Goal: Information Seeking & Learning: Learn about a topic

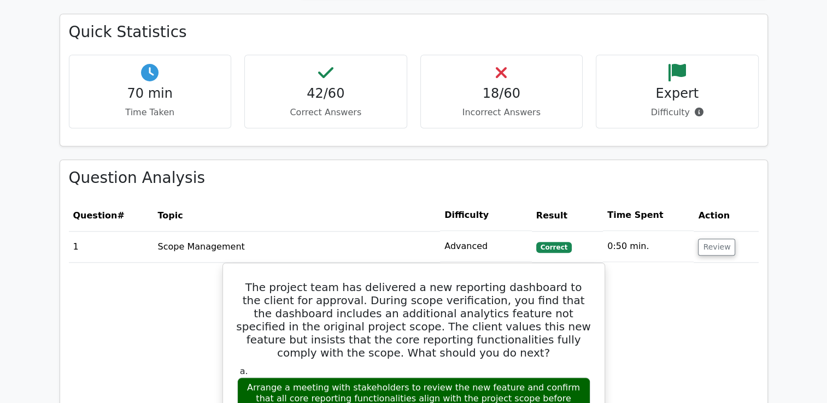
scroll to position [765, 0]
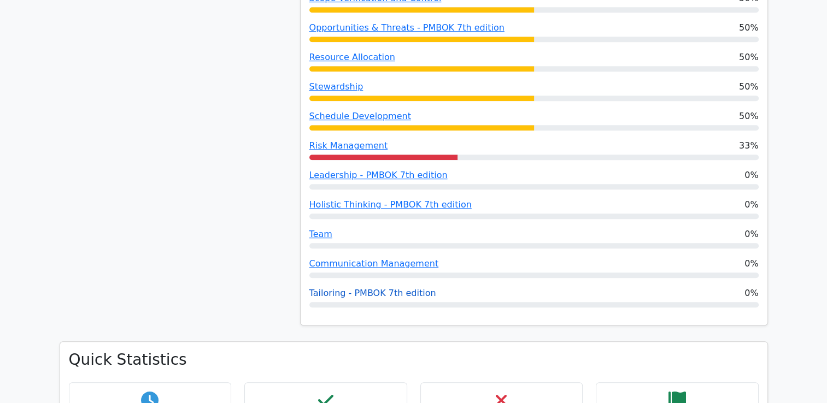
click at [352, 293] on link "Tailoring - PMBOK 7th edition" at bounding box center [372, 293] width 127 height 10
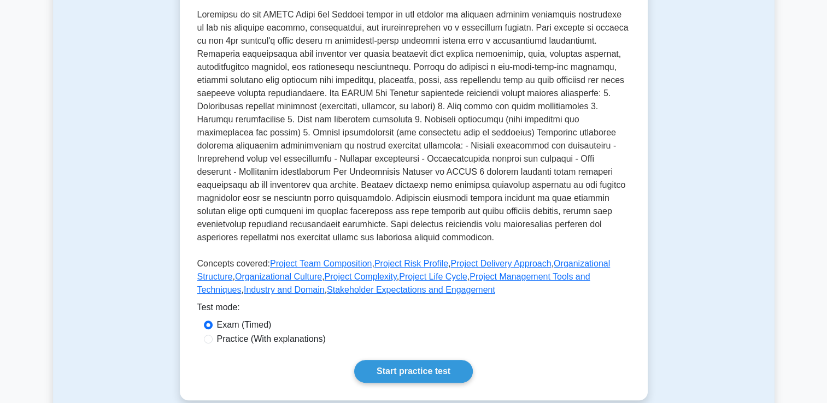
scroll to position [328, 0]
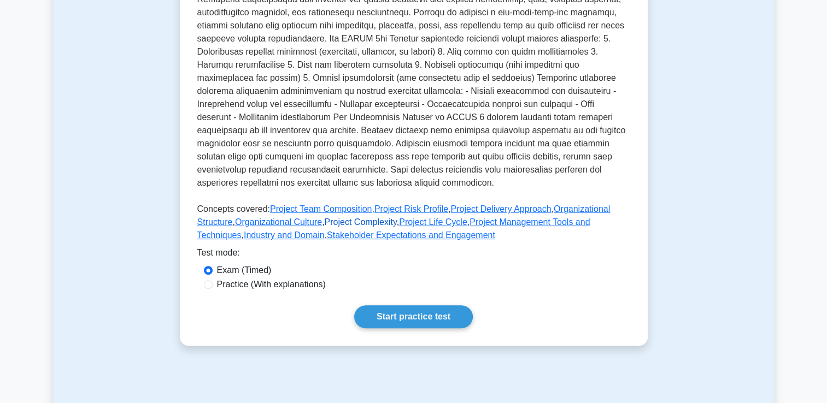
click at [324, 225] on link "Project Complexity" at bounding box center [360, 221] width 72 height 9
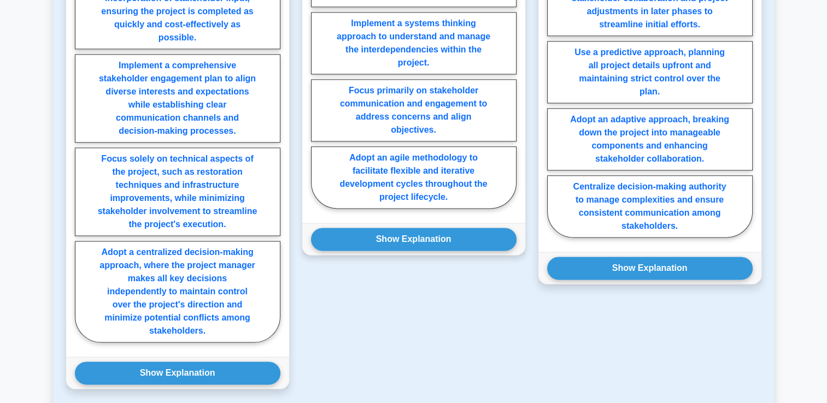
scroll to position [1584, 0]
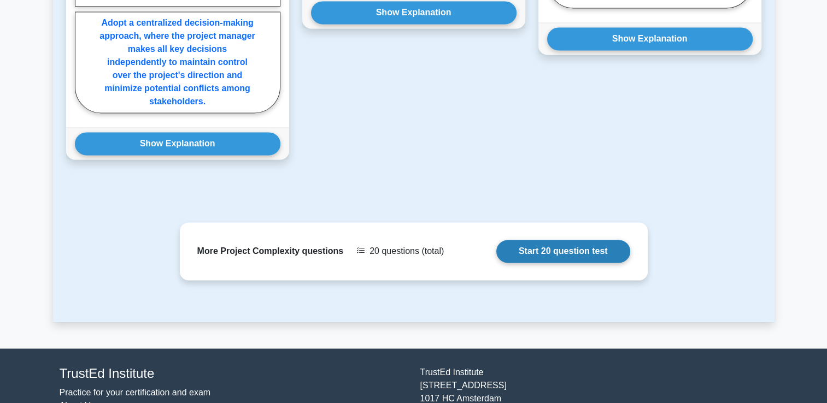
click at [576, 240] on link "Start 20 question test" at bounding box center [563, 251] width 134 height 23
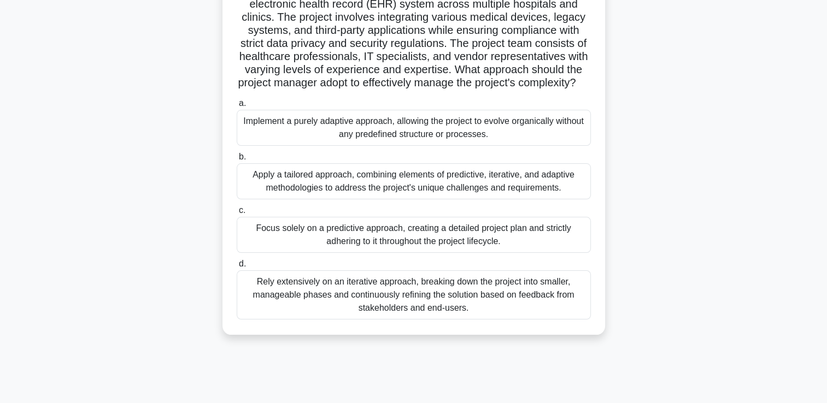
scroll to position [109, 0]
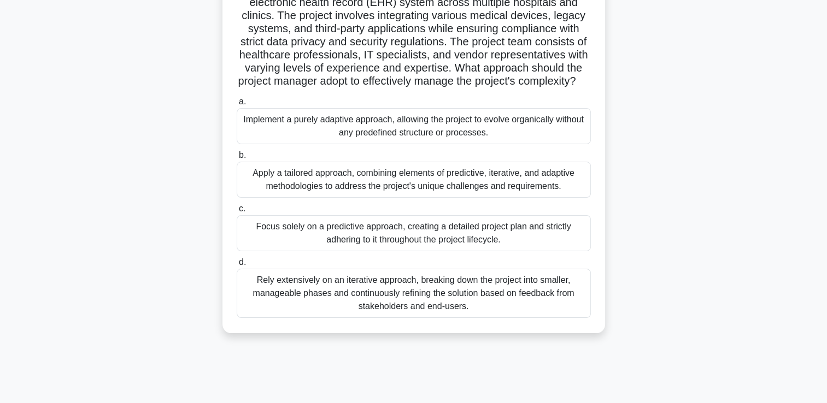
click at [357, 193] on div "Apply a tailored approach, combining elements of predictive, iterative, and ada…" at bounding box center [414, 180] width 354 height 36
click at [237, 159] on input "b. Apply a tailored approach, combining elements of predictive, iterative, and …" at bounding box center [237, 155] width 0 height 7
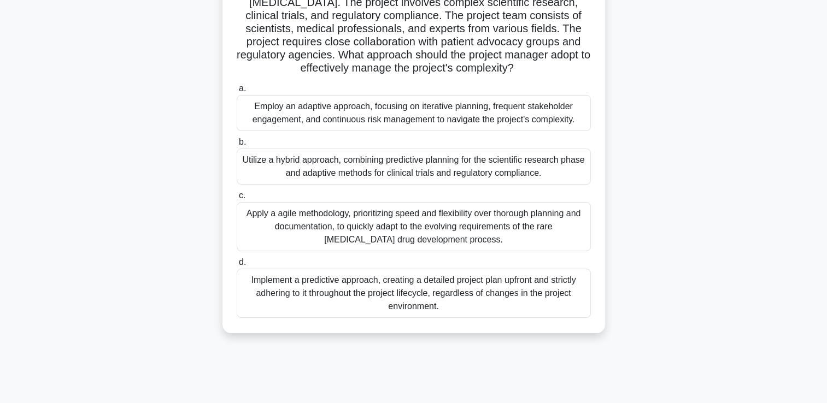
click at [322, 167] on div "Utilize a hybrid approach, combining predictive planning for the scientific res…" at bounding box center [414, 167] width 354 height 36
click at [237, 146] on input "b. Utilize a hybrid approach, combining predictive planning for the scientific …" at bounding box center [237, 142] width 0 height 7
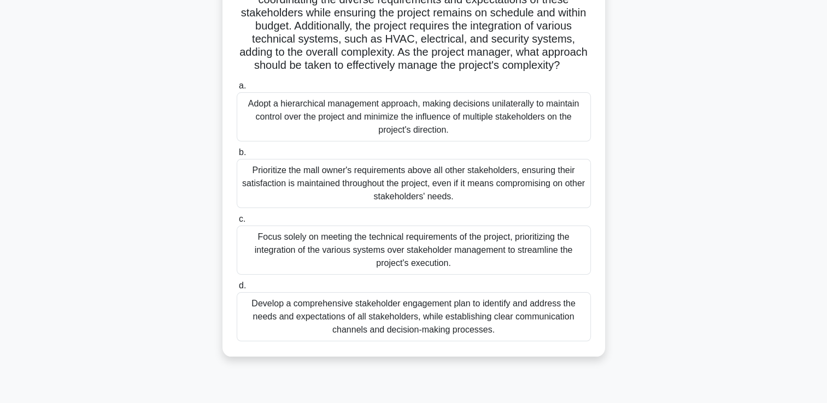
scroll to position [164, 0]
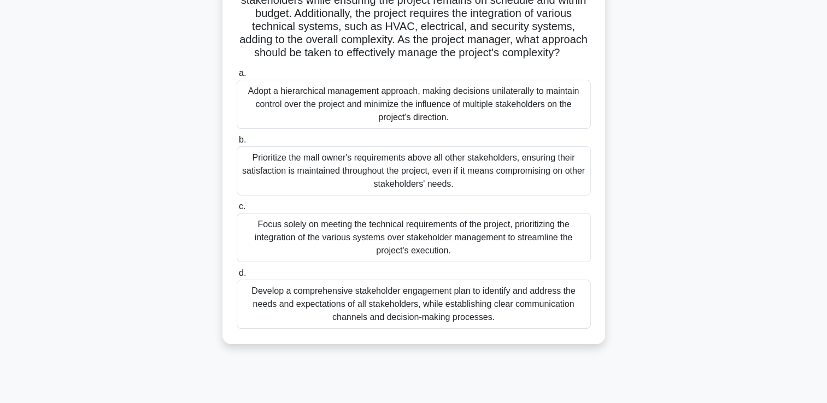
click at [464, 319] on div "Develop a comprehensive stakeholder engagement plan to identify and address the…" at bounding box center [414, 304] width 354 height 49
click at [237, 277] on input "d. Develop a comprehensive stakeholder engagement plan to identify and address …" at bounding box center [237, 273] width 0 height 7
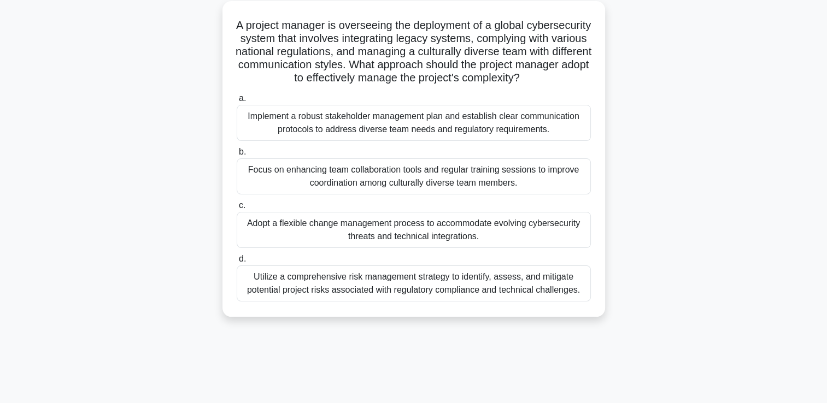
scroll to position [55, 0]
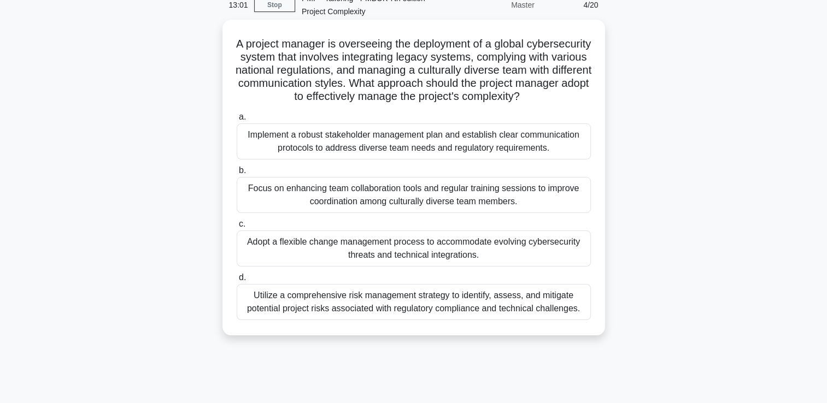
click at [403, 267] on div "Adopt a flexible change management process to accommodate evolving cybersecurit…" at bounding box center [414, 249] width 354 height 36
click at [237, 228] on input "c. Adopt a flexible change management process to accommodate evolving cybersecu…" at bounding box center [237, 224] width 0 height 7
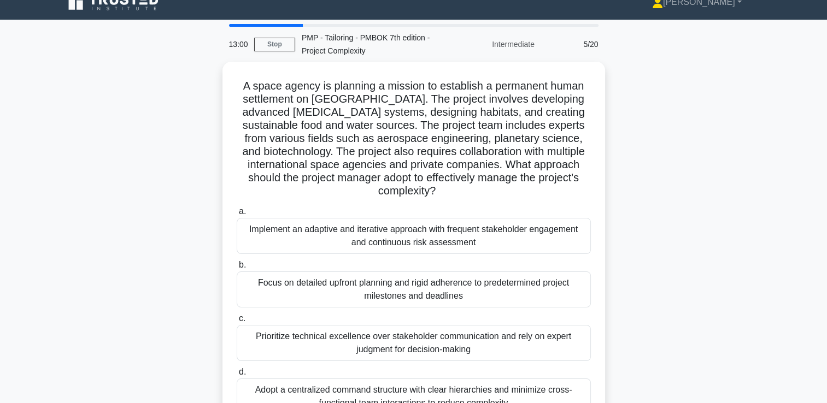
scroll to position [0, 0]
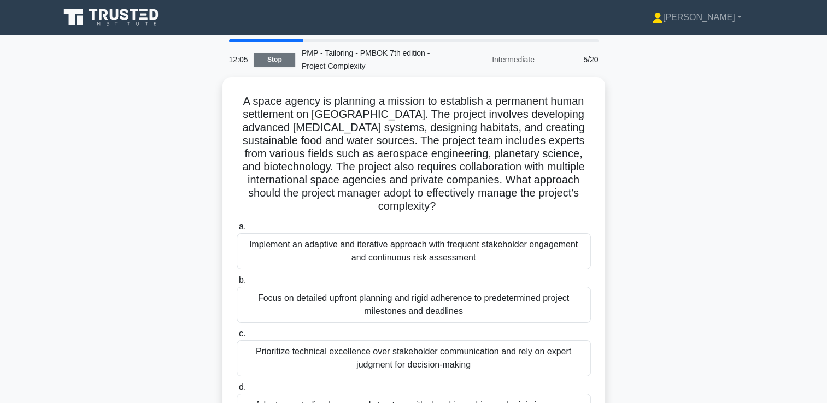
click at [278, 60] on link "Stop" at bounding box center [274, 60] width 41 height 14
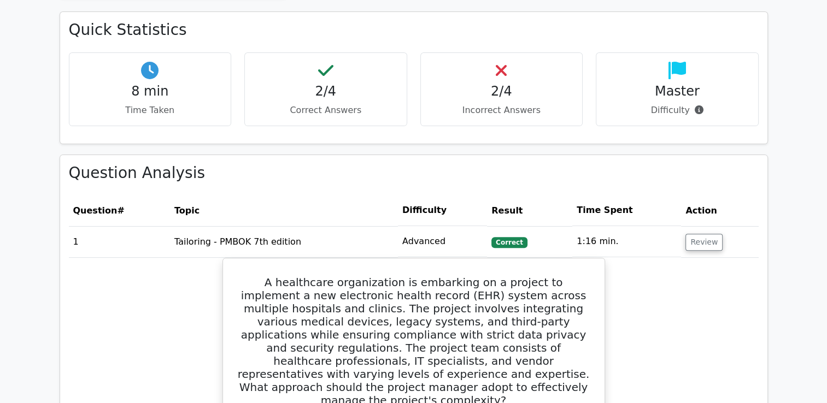
scroll to position [328, 0]
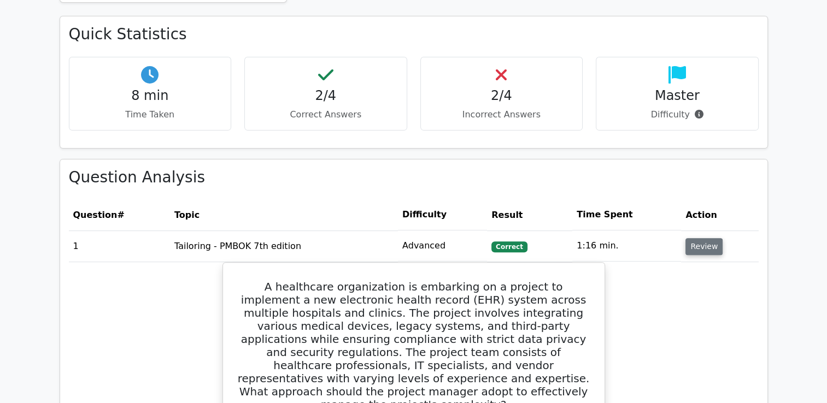
click at [704, 248] on button "Review" at bounding box center [703, 246] width 37 height 17
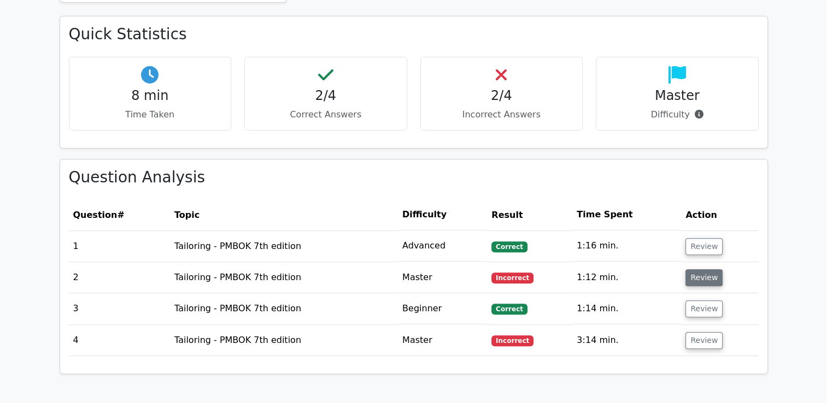
click at [704, 278] on button "Review" at bounding box center [703, 277] width 37 height 17
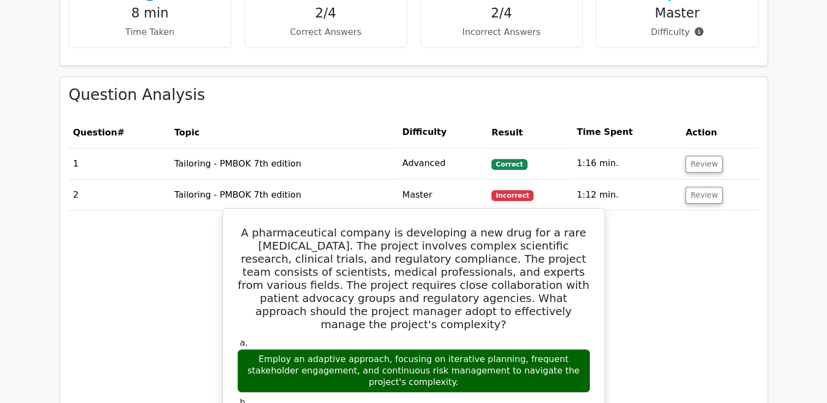
scroll to position [437, 0]
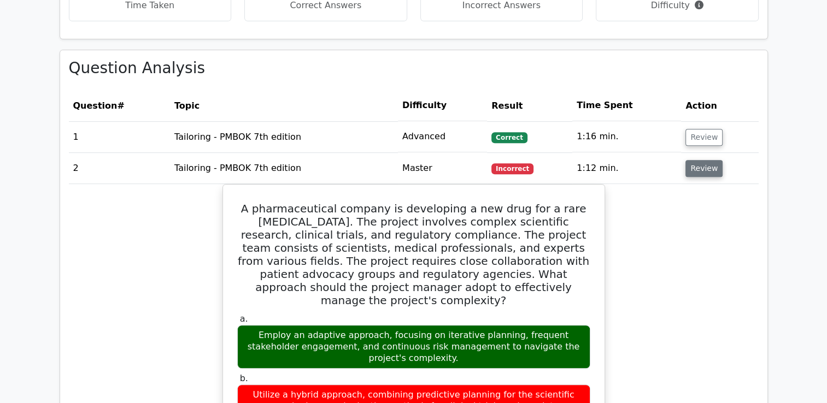
click at [696, 171] on button "Review" at bounding box center [703, 168] width 37 height 17
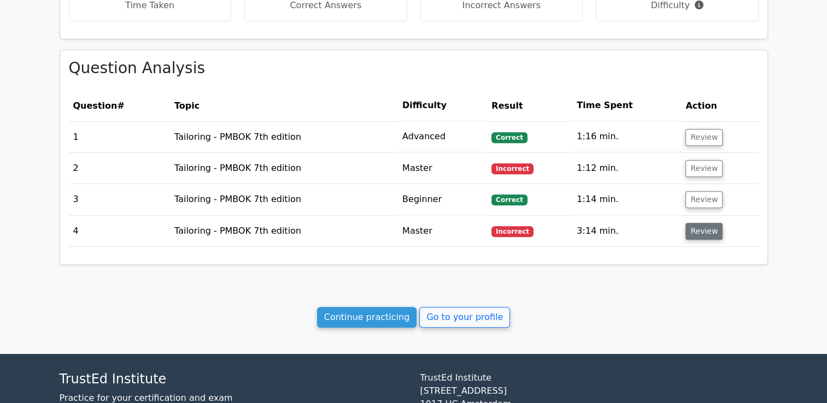
click at [698, 233] on button "Review" at bounding box center [703, 231] width 37 height 17
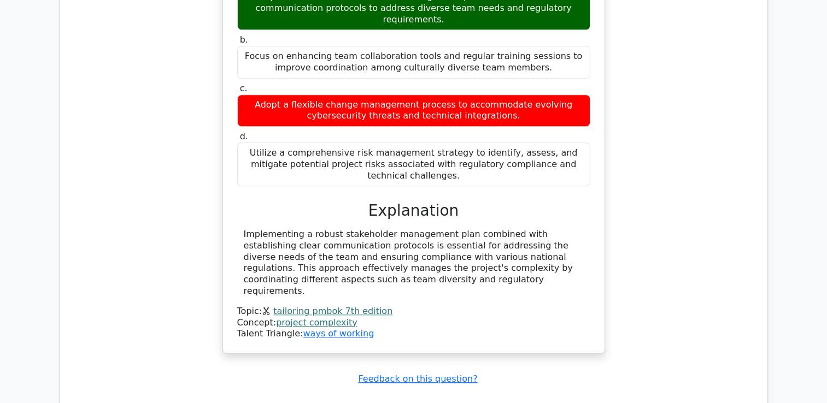
scroll to position [819, 0]
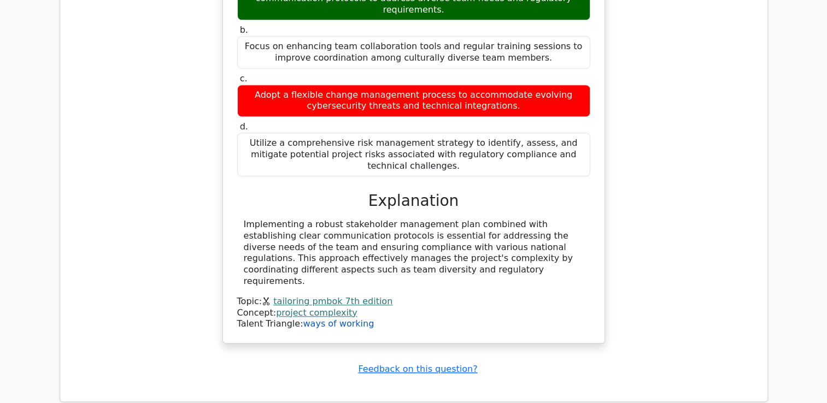
click at [320, 318] on link "ways of working" at bounding box center [338, 323] width 71 height 10
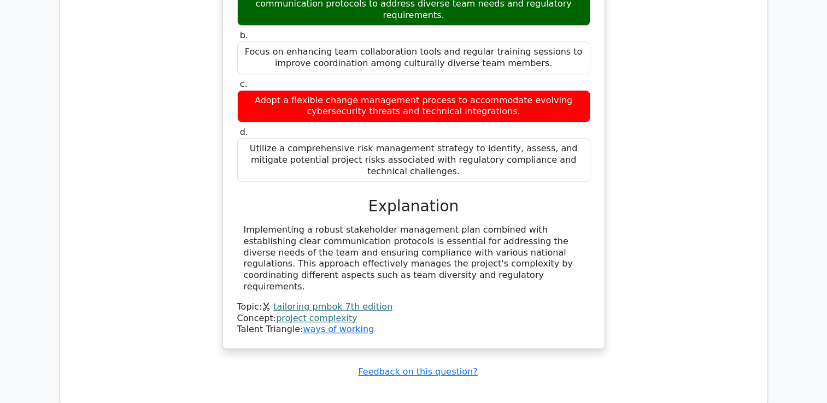
scroll to position [467, 0]
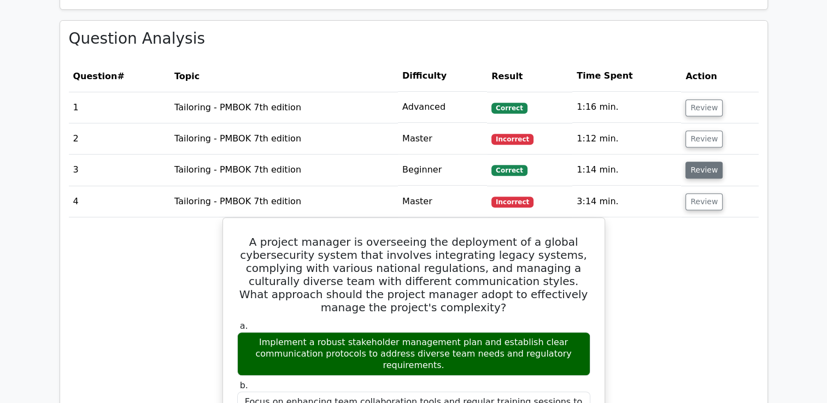
click at [704, 169] on button "Review" at bounding box center [703, 170] width 37 height 17
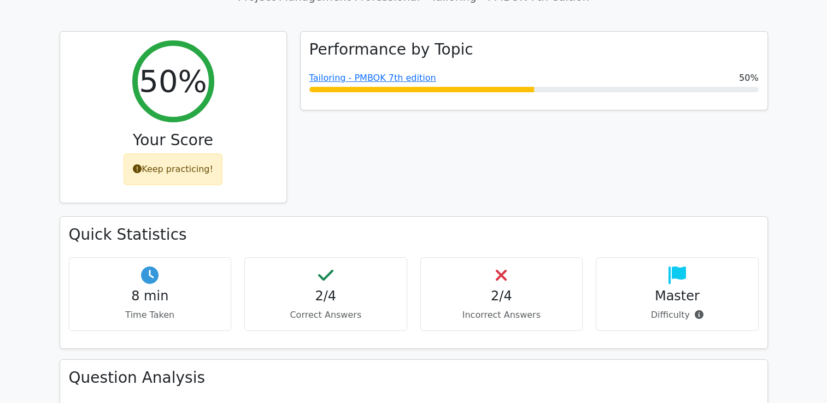
scroll to position [0, 0]
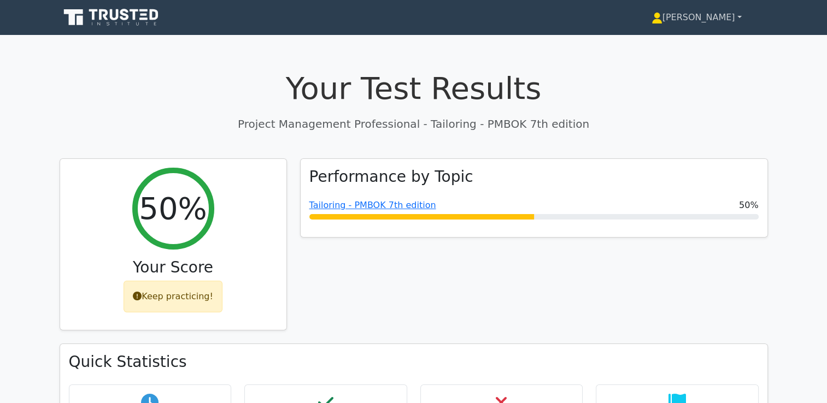
click at [739, 16] on link "[PERSON_NAME]" at bounding box center [696, 18] width 143 height 22
click at [737, 16] on link "[PERSON_NAME]" at bounding box center [696, 18] width 143 height 22
click at [740, 16] on link "[PERSON_NAME]" at bounding box center [696, 18] width 143 height 22
click at [739, 17] on link "[PERSON_NAME]" at bounding box center [696, 18] width 143 height 22
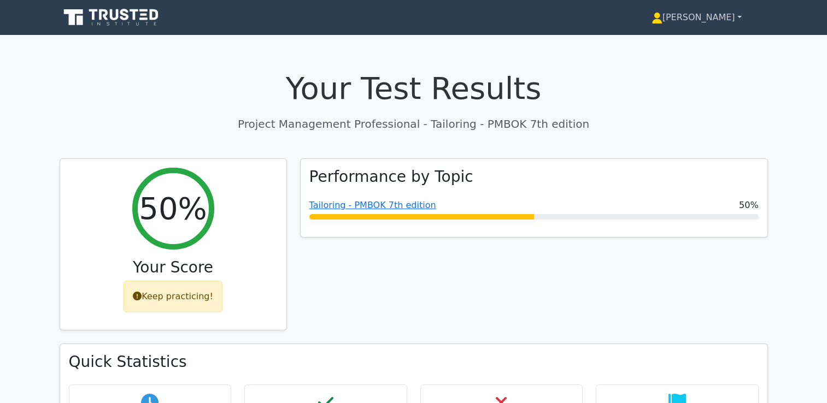
click at [740, 15] on link "[PERSON_NAME]" at bounding box center [696, 18] width 143 height 22
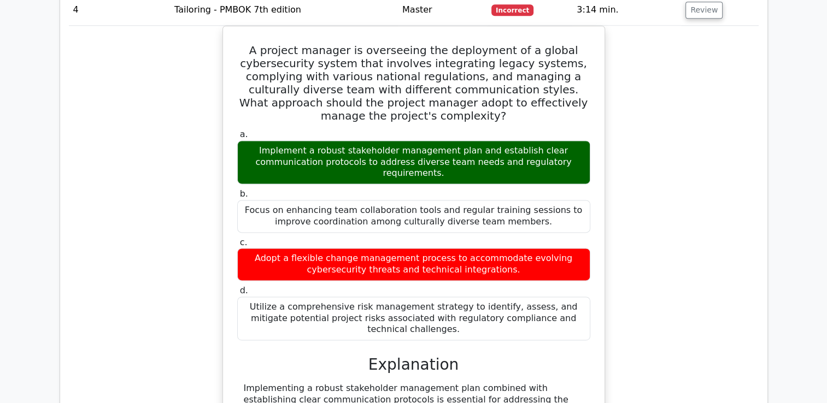
scroll to position [1785, 0]
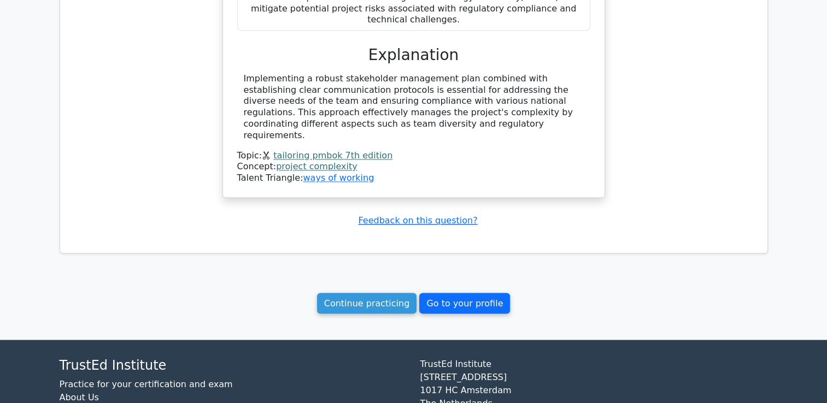
click at [457, 293] on link "Go to your profile" at bounding box center [464, 303] width 91 height 21
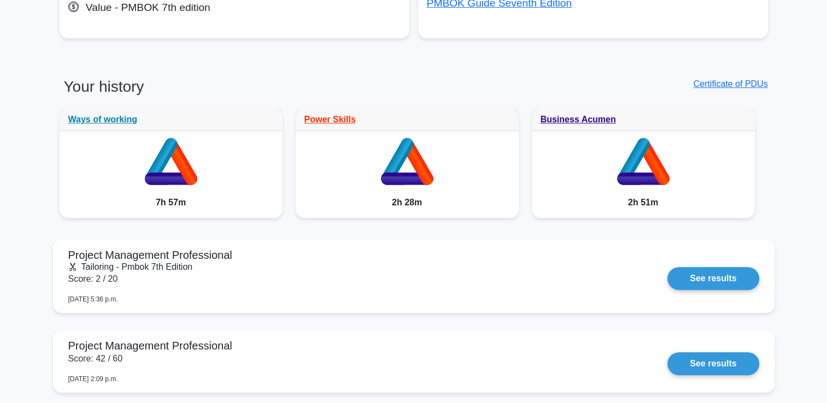
scroll to position [656, 0]
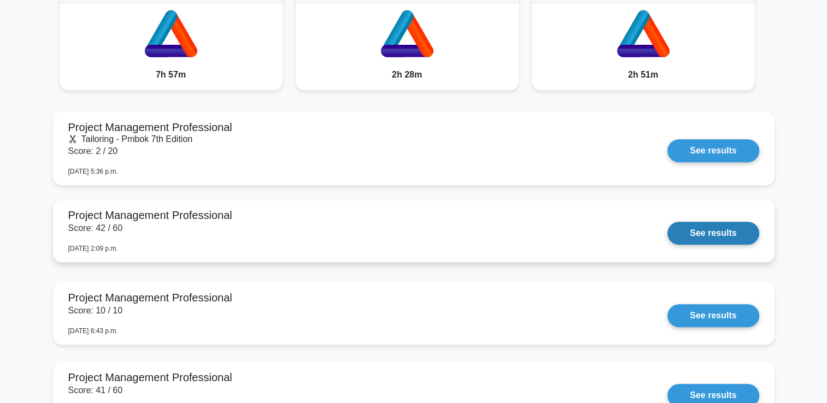
click at [708, 238] on link "See results" at bounding box center [712, 233] width 91 height 23
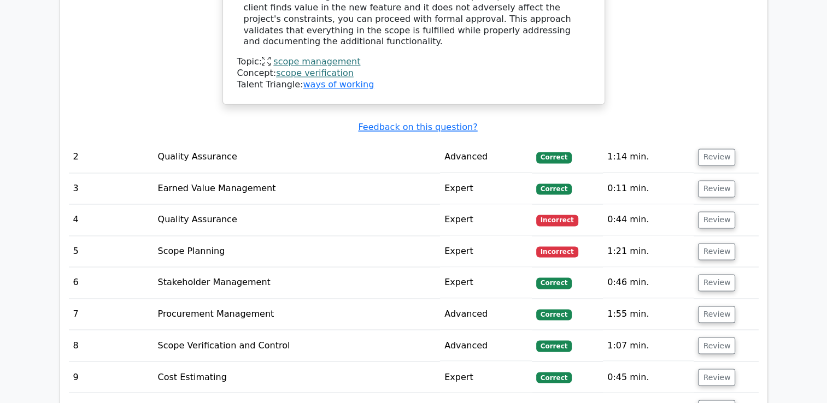
scroll to position [1803, 0]
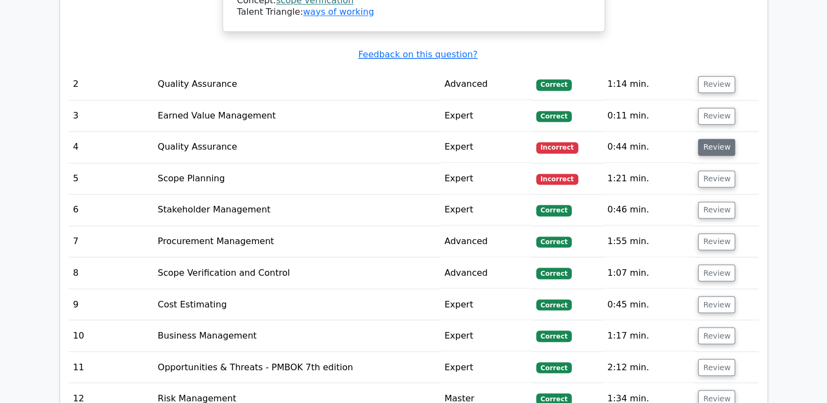
click at [712, 139] on button "Review" at bounding box center [716, 147] width 37 height 17
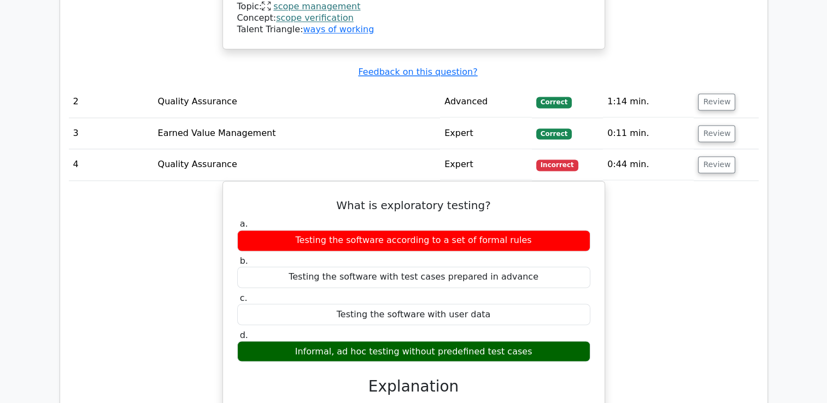
scroll to position [1748, 0]
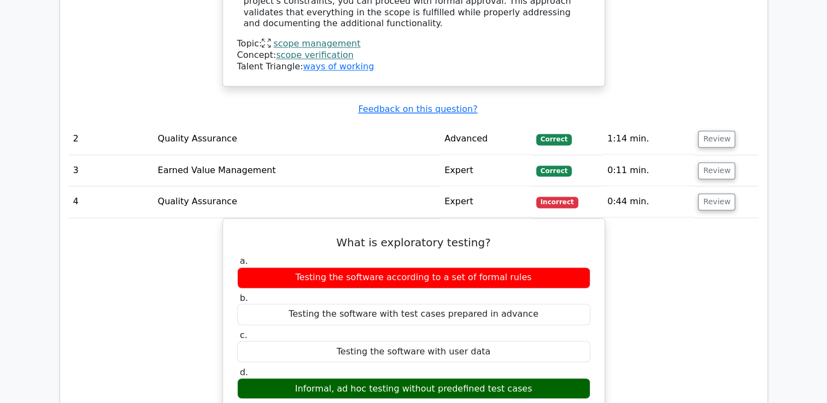
click at [724, 187] on td "Review" at bounding box center [725, 201] width 64 height 31
click at [721, 193] on button "Review" at bounding box center [716, 201] width 37 height 17
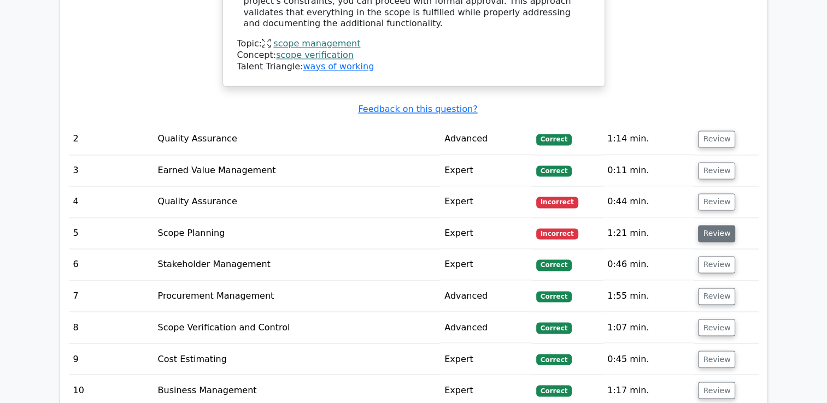
click at [715, 225] on button "Review" at bounding box center [716, 233] width 37 height 17
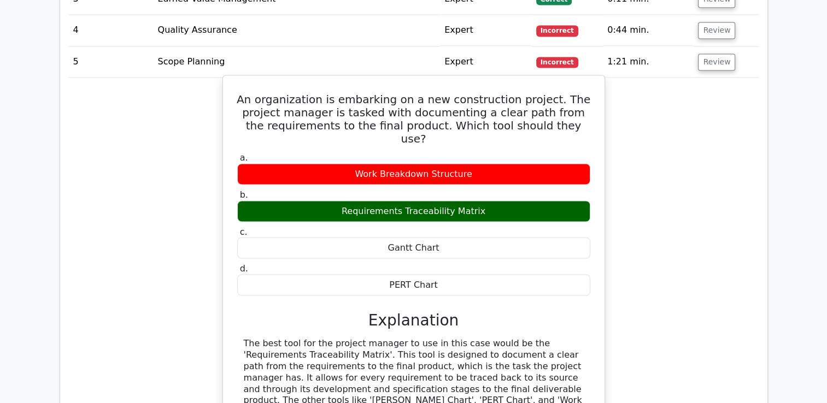
scroll to position [1912, 0]
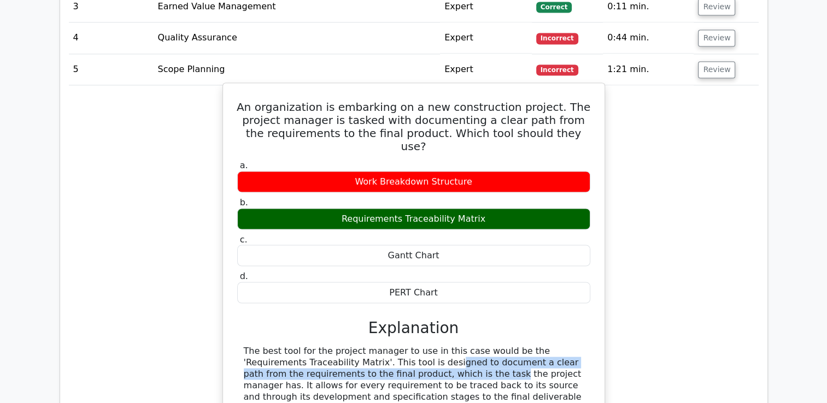
drag, startPoint x: 321, startPoint y: 324, endPoint x: 376, endPoint y: 336, distance: 56.5
copy div "This tool is designed to document a clear path from the requirements to the fin…"
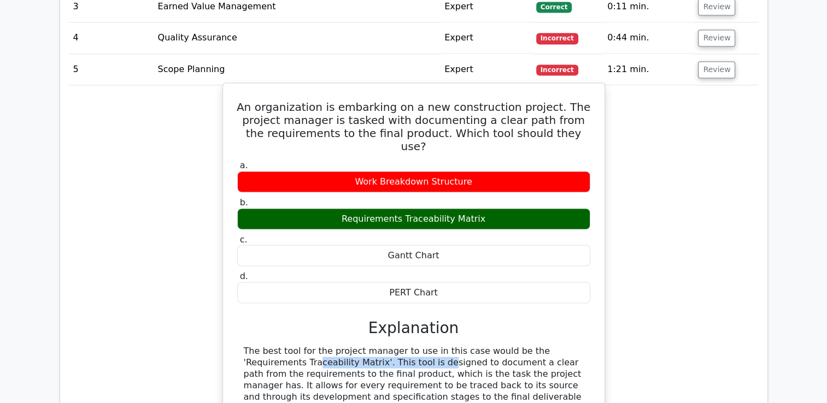
drag, startPoint x: 513, startPoint y: 314, endPoint x: 316, endPoint y: 323, distance: 197.4
copy div "'Requirements Traceability Matrix'"
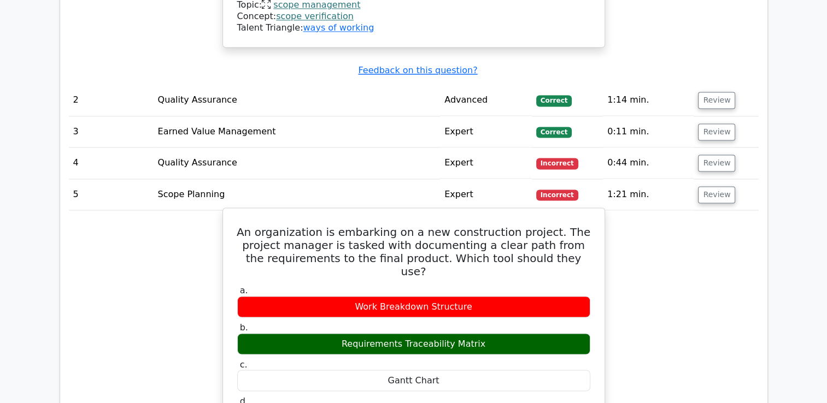
scroll to position [1748, 0]
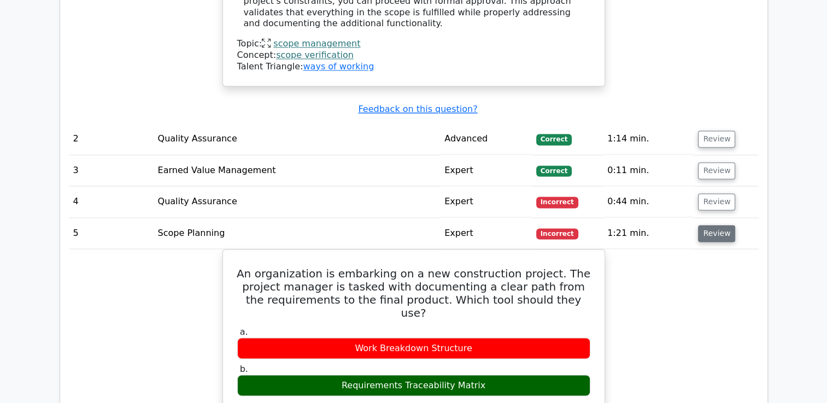
click at [712, 225] on button "Review" at bounding box center [716, 233] width 37 height 17
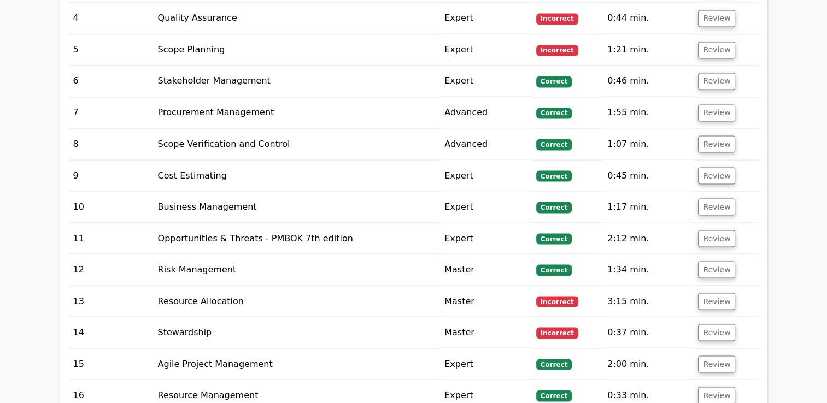
scroll to position [1967, 0]
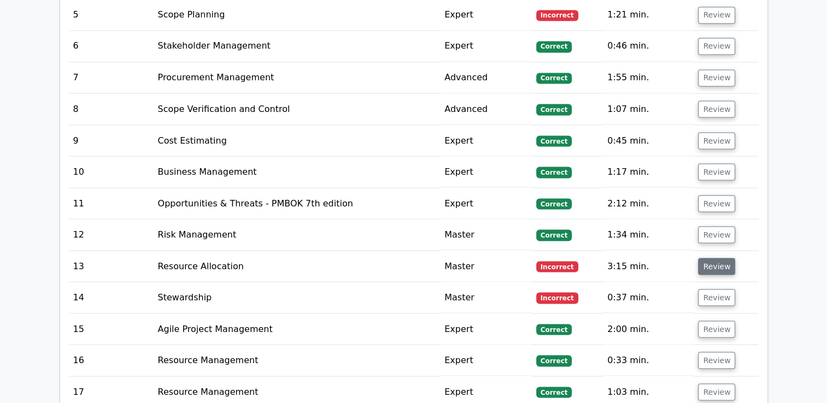
click at [716, 258] on button "Review" at bounding box center [716, 266] width 37 height 17
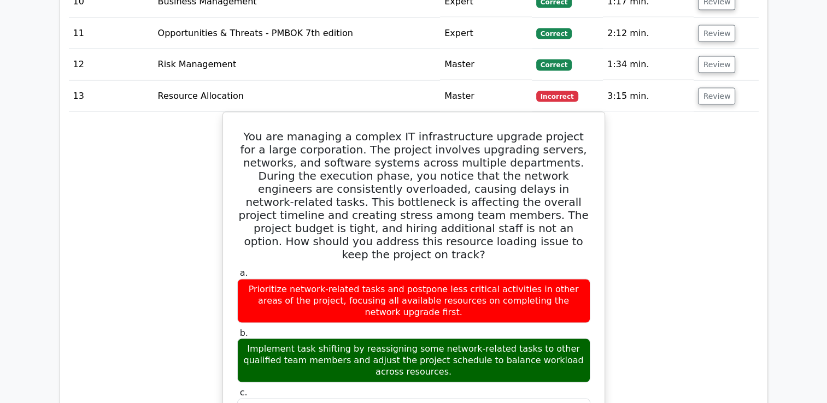
scroll to position [2130, 0]
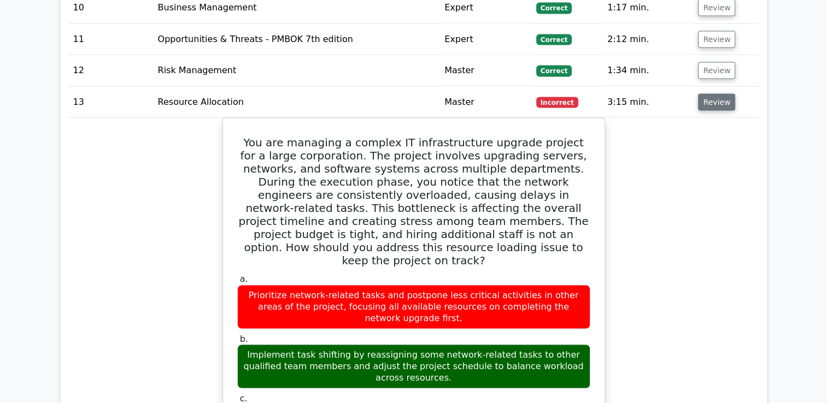
click at [712, 94] on button "Review" at bounding box center [716, 102] width 37 height 17
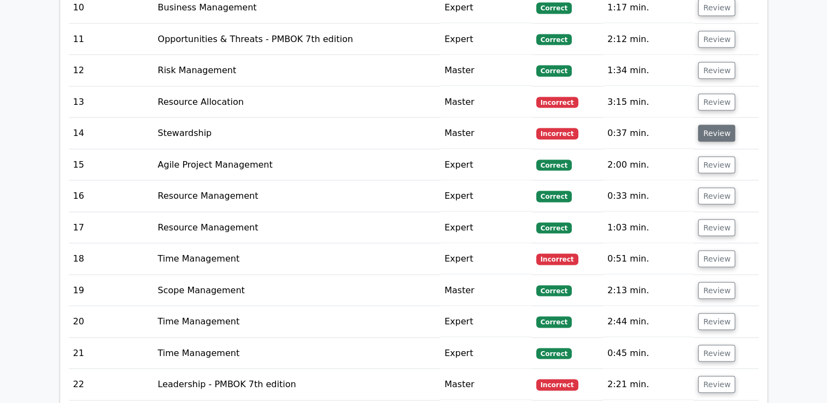
click at [712, 125] on button "Review" at bounding box center [716, 133] width 37 height 17
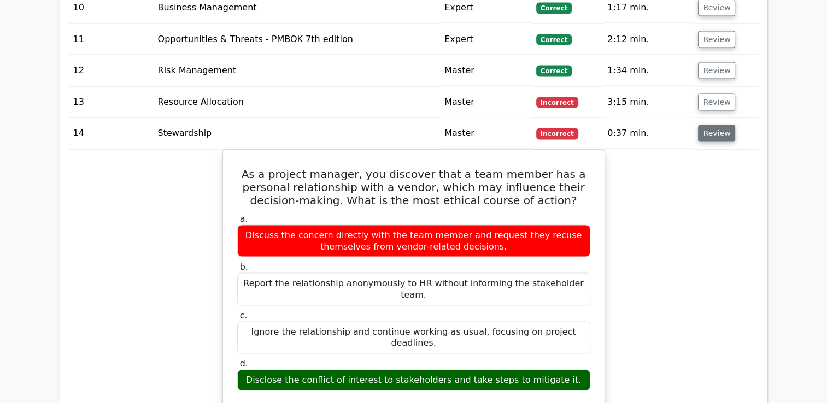
click at [707, 125] on button "Review" at bounding box center [716, 133] width 37 height 17
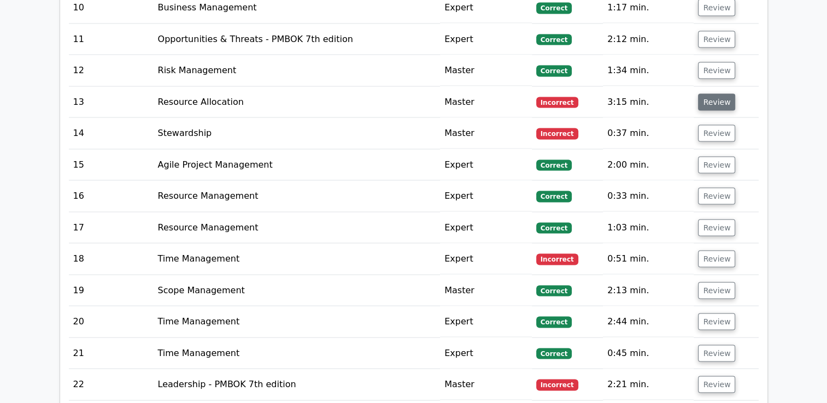
click at [719, 94] on button "Review" at bounding box center [716, 102] width 37 height 17
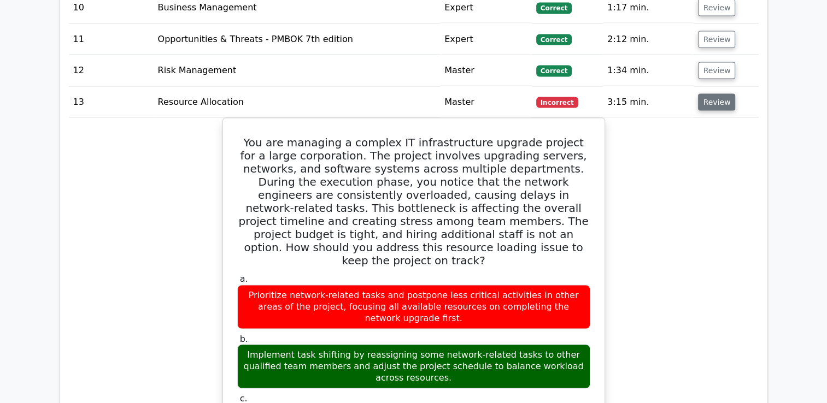
click at [711, 94] on button "Review" at bounding box center [716, 102] width 37 height 17
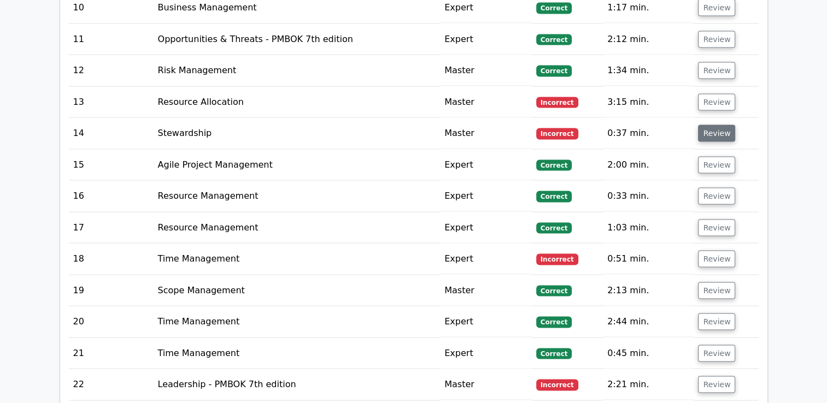
click at [715, 125] on button "Review" at bounding box center [716, 133] width 37 height 17
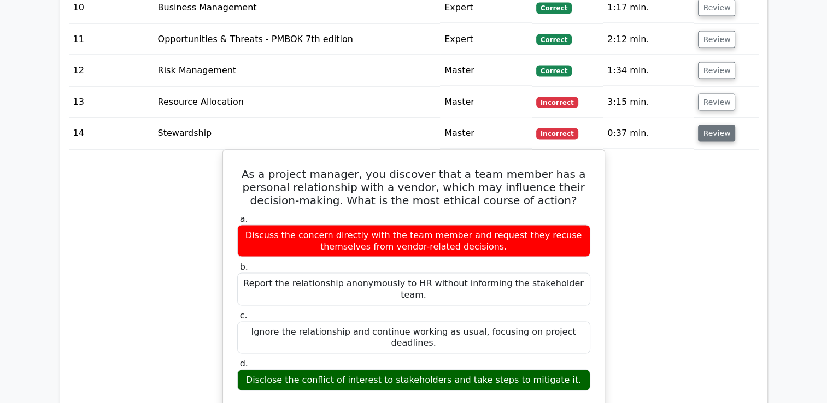
click at [709, 125] on button "Review" at bounding box center [716, 133] width 37 height 17
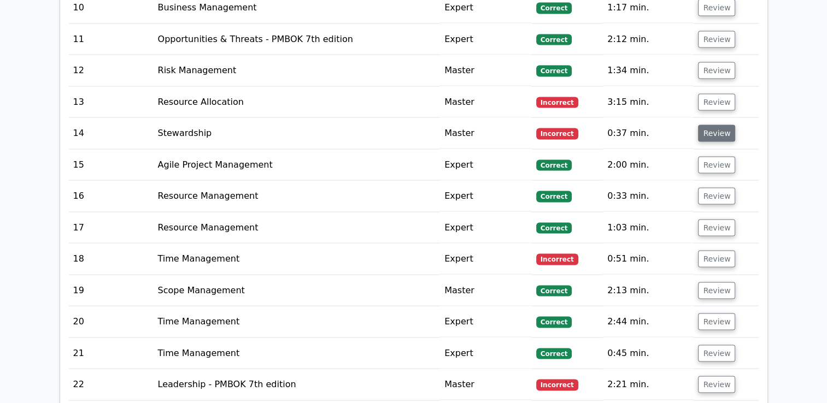
click at [709, 125] on button "Review" at bounding box center [716, 133] width 37 height 17
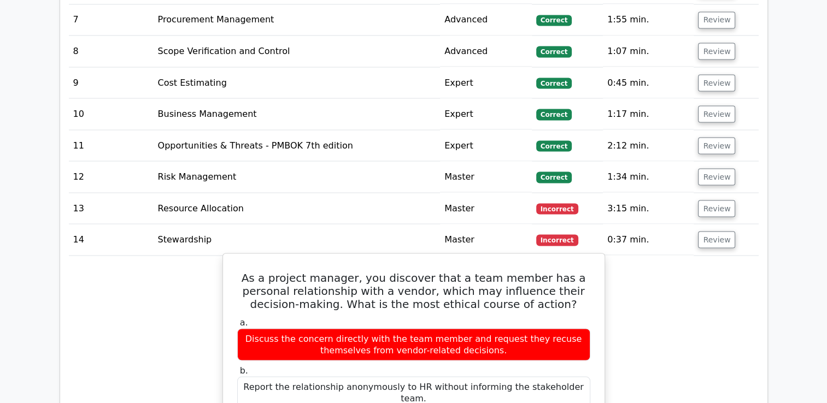
scroll to position [2021, 0]
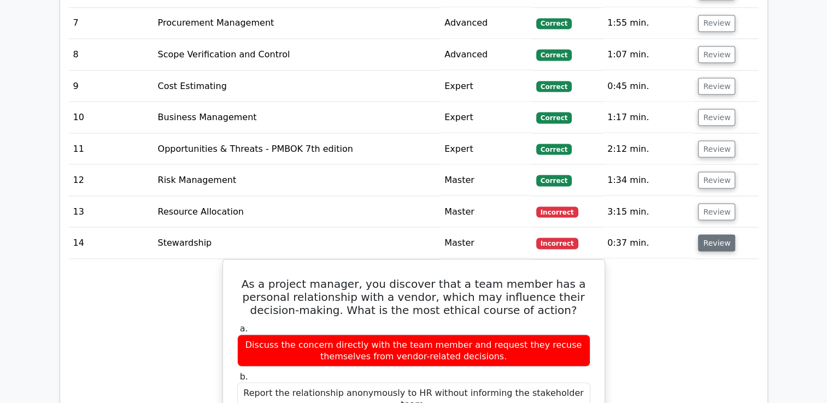
click at [725, 234] on button "Review" at bounding box center [716, 242] width 37 height 17
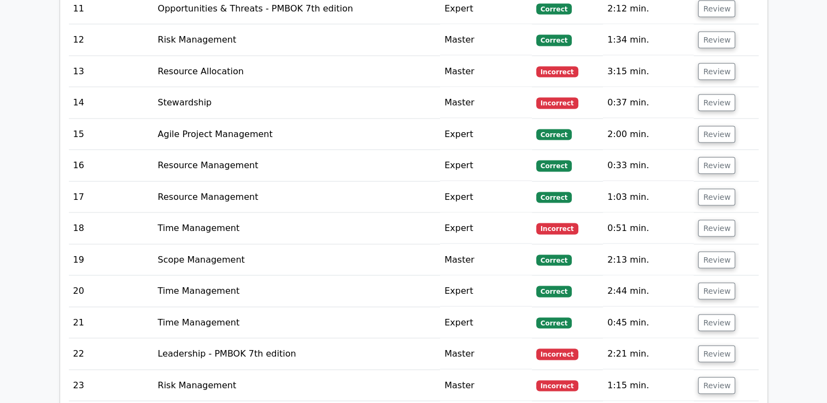
scroll to position [2185, 0]
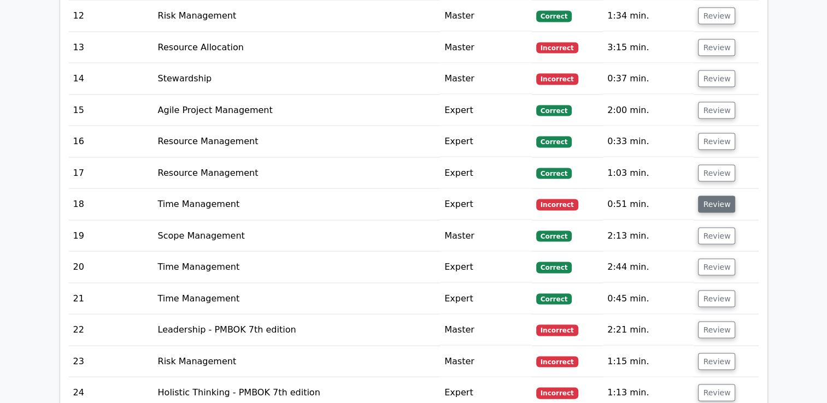
click at [706, 196] on button "Review" at bounding box center [716, 204] width 37 height 17
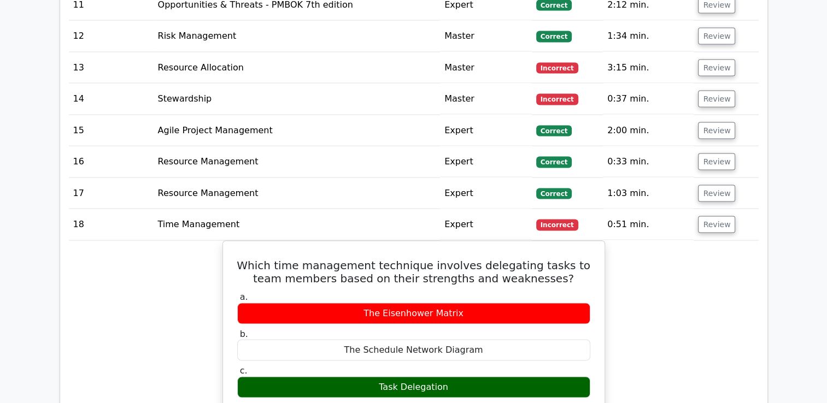
scroll to position [2130, 0]
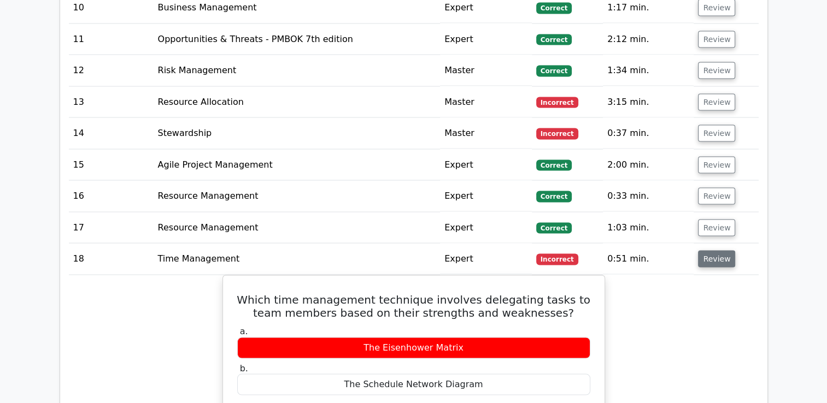
click at [727, 251] on button "Review" at bounding box center [716, 259] width 37 height 17
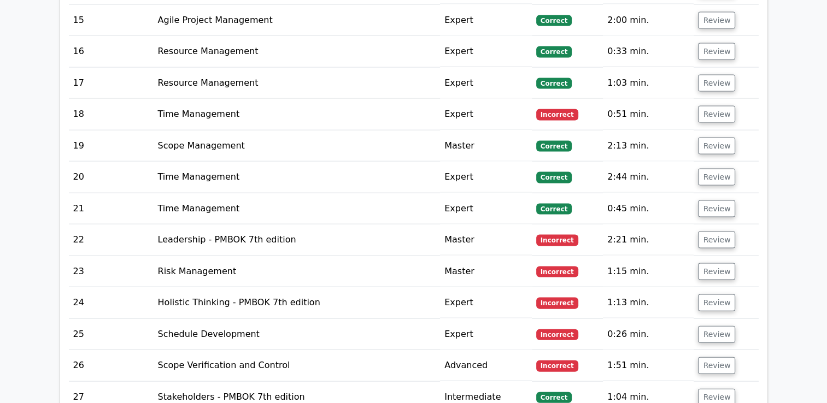
scroll to position [2294, 0]
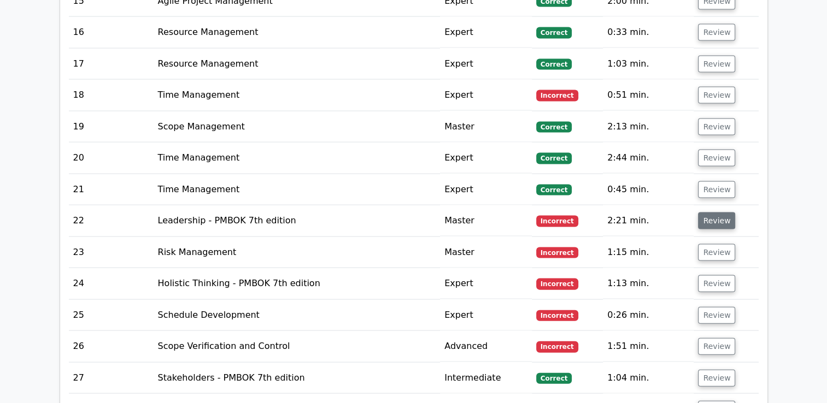
click at [719, 213] on button "Review" at bounding box center [716, 221] width 37 height 17
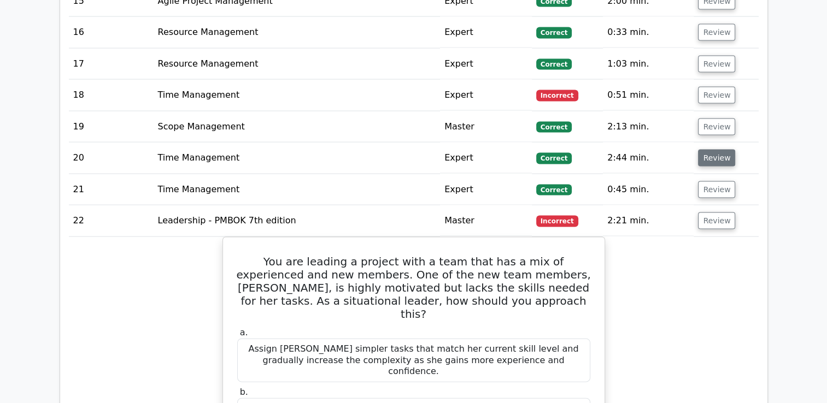
click at [719, 150] on button "Review" at bounding box center [716, 158] width 37 height 17
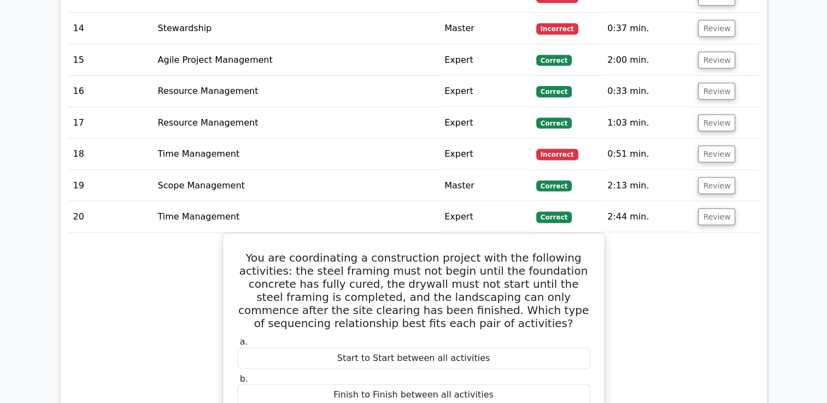
scroll to position [2240, 0]
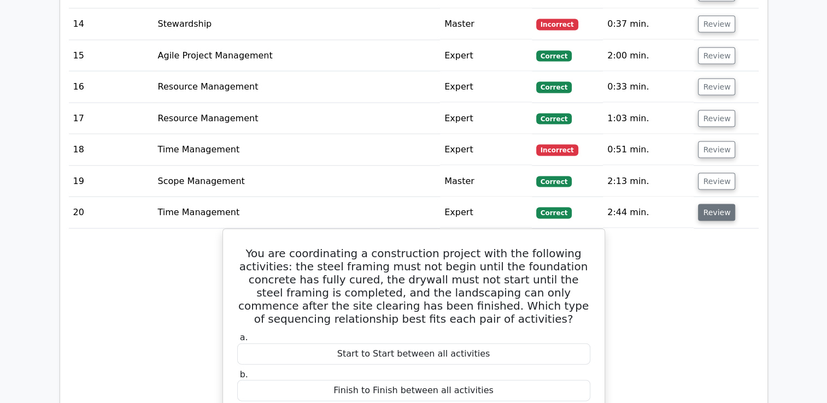
click at [721, 204] on button "Review" at bounding box center [716, 212] width 37 height 17
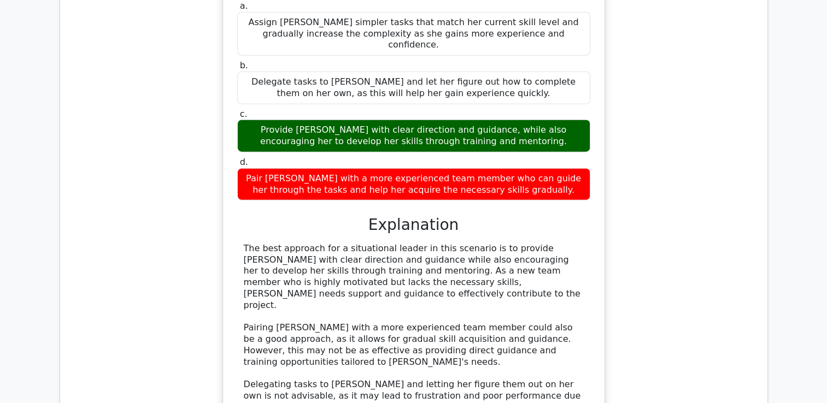
scroll to position [2677, 0]
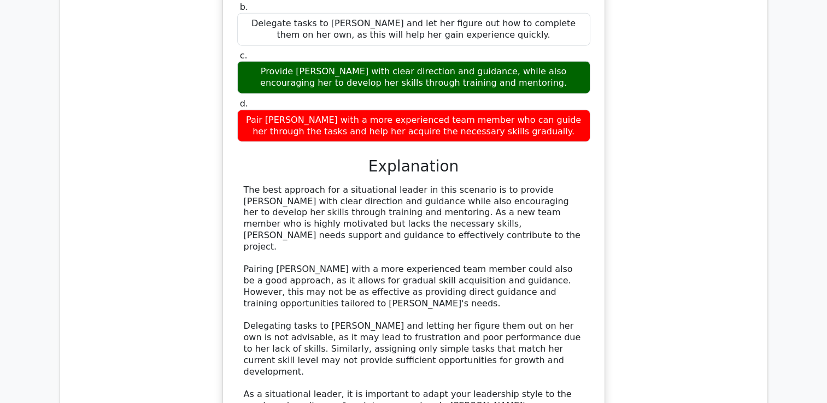
click at [332, 285] on div "The best approach for a situational leader in this scenario is to provide [PERS…" at bounding box center [414, 315] width 340 height 261
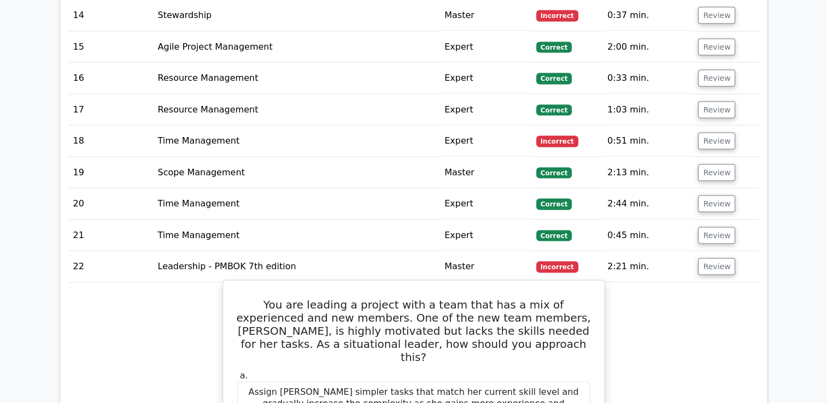
scroll to position [2240, 0]
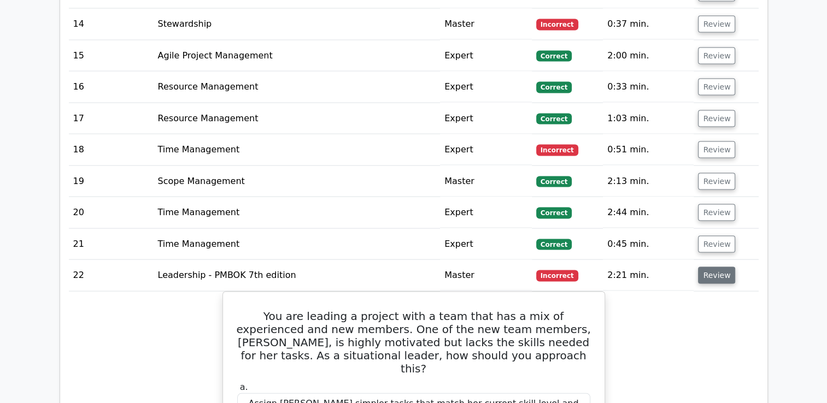
click at [716, 267] on button "Review" at bounding box center [716, 275] width 37 height 17
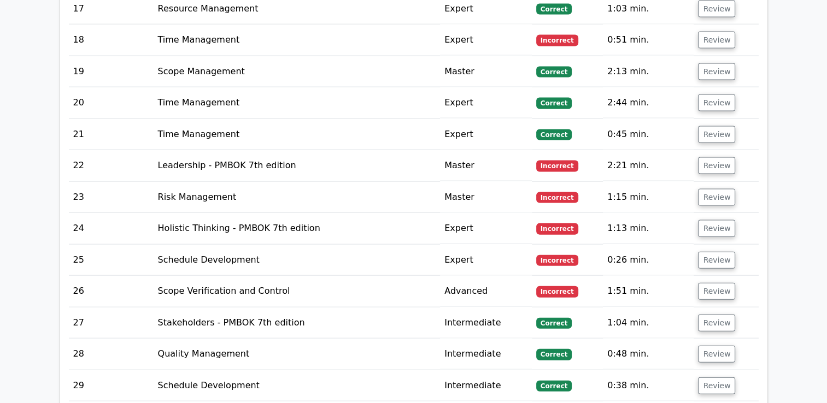
scroll to position [2349, 0]
click at [711, 190] on button "Review" at bounding box center [716, 198] width 37 height 17
click at [715, 190] on button "Review" at bounding box center [716, 198] width 37 height 17
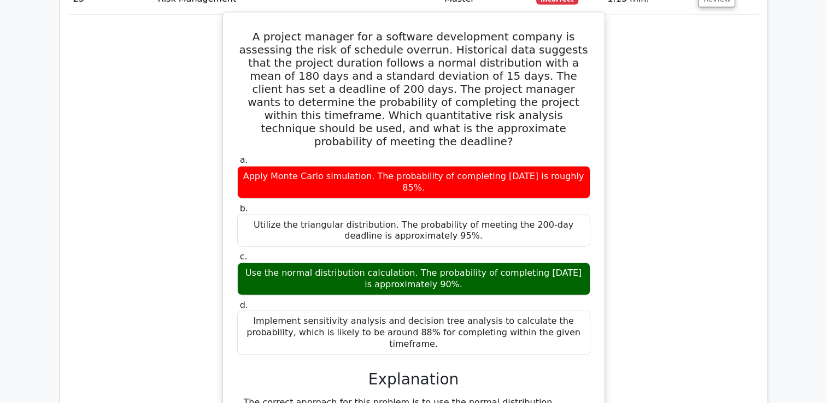
scroll to position [2568, 0]
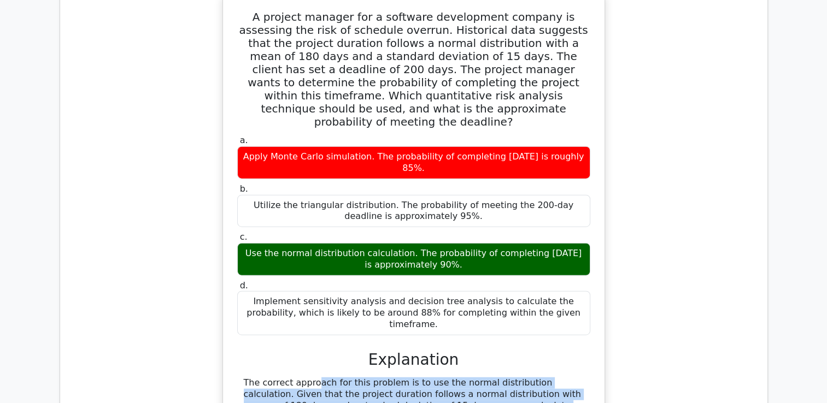
drag, startPoint x: 345, startPoint y: 373, endPoint x: 442, endPoint y: 343, distance: 101.1
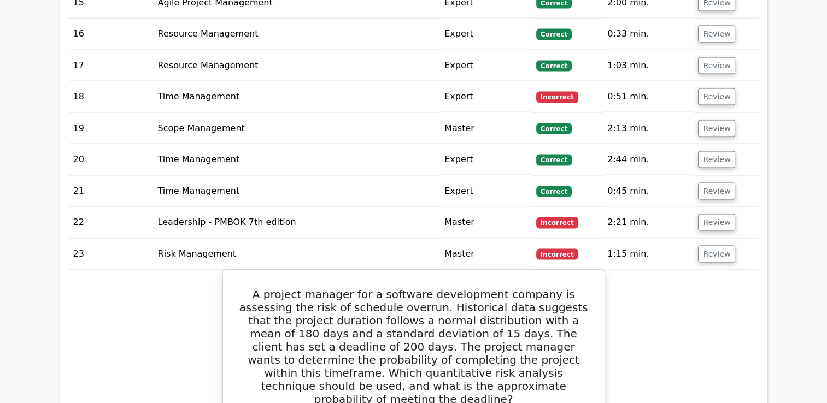
scroll to position [2294, 0]
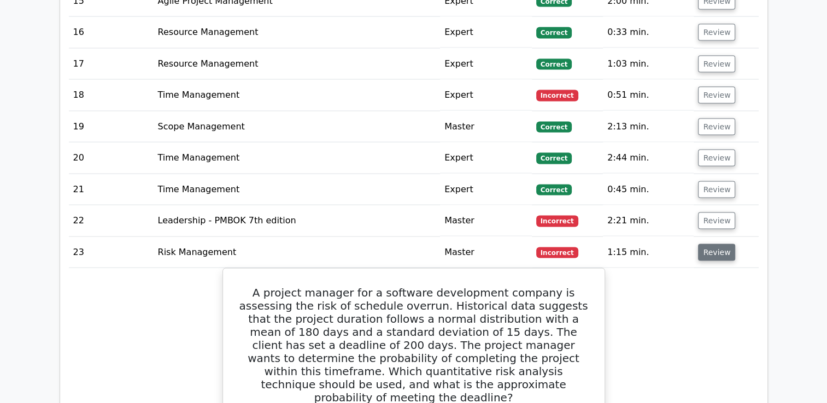
click at [723, 244] on button "Review" at bounding box center [716, 252] width 37 height 17
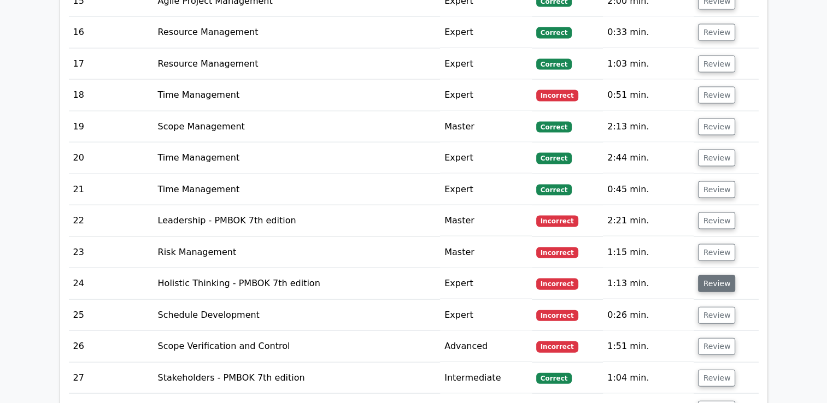
click at [719, 275] on button "Review" at bounding box center [716, 283] width 37 height 17
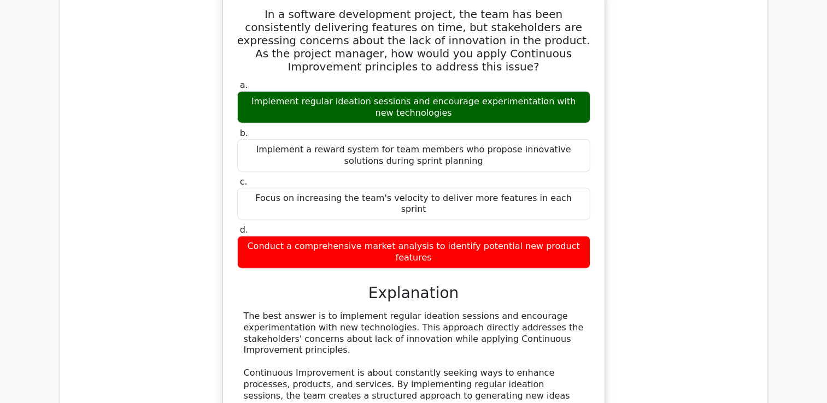
scroll to position [2622, 0]
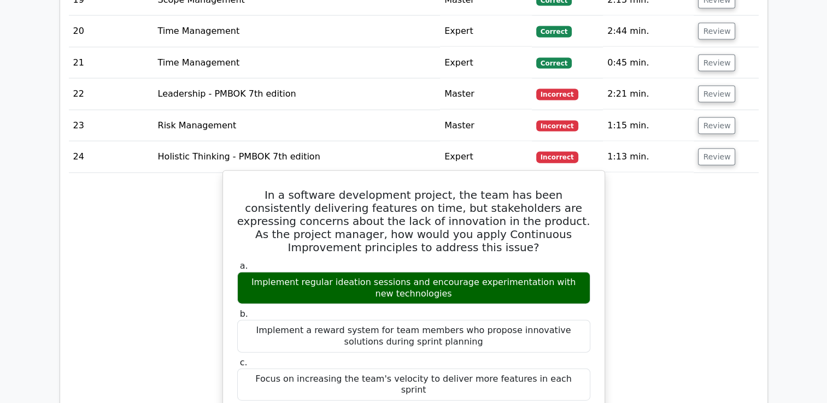
scroll to position [2349, 0]
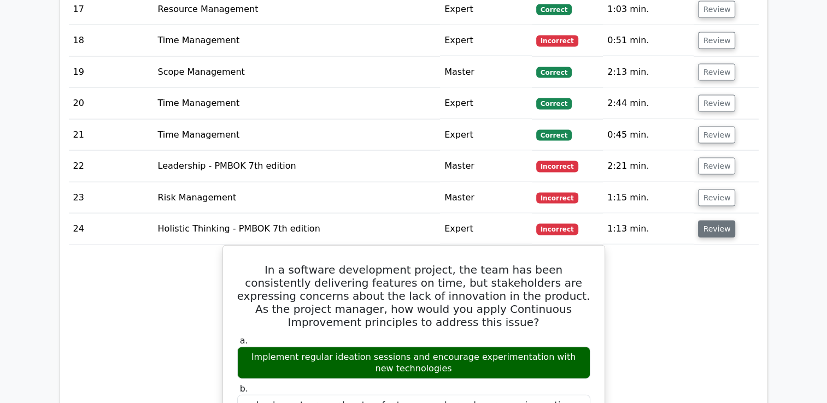
click at [715, 221] on button "Review" at bounding box center [716, 229] width 37 height 17
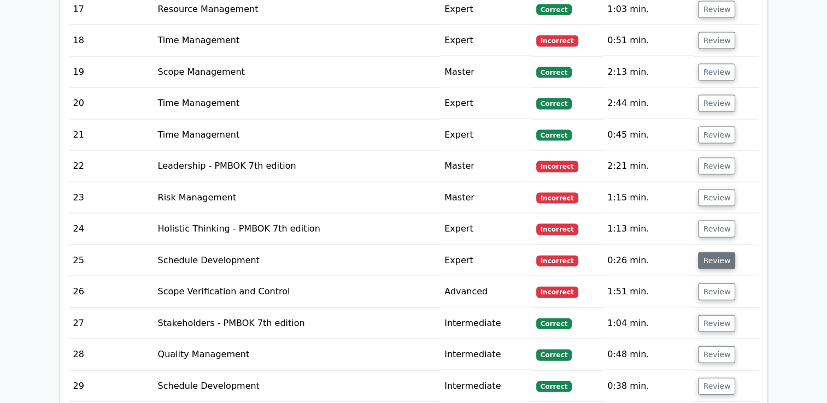
click at [715, 252] on button "Review" at bounding box center [716, 260] width 37 height 17
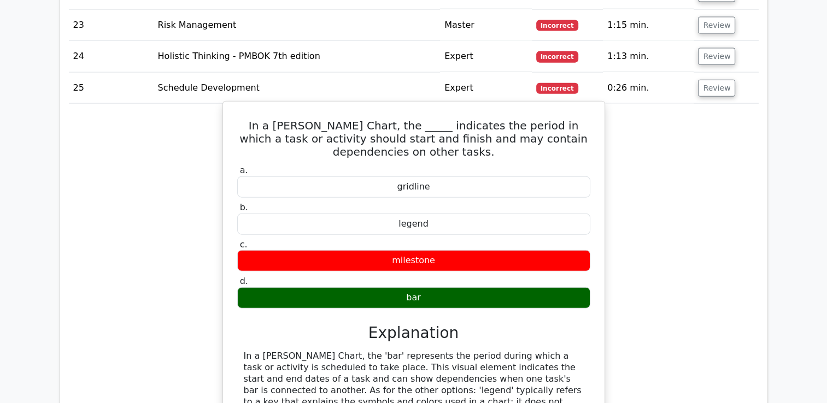
scroll to position [2513, 0]
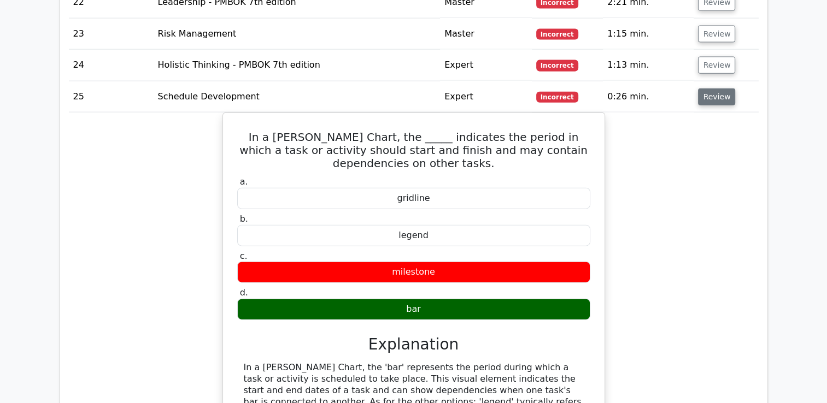
click at [715, 88] on button "Review" at bounding box center [716, 96] width 37 height 17
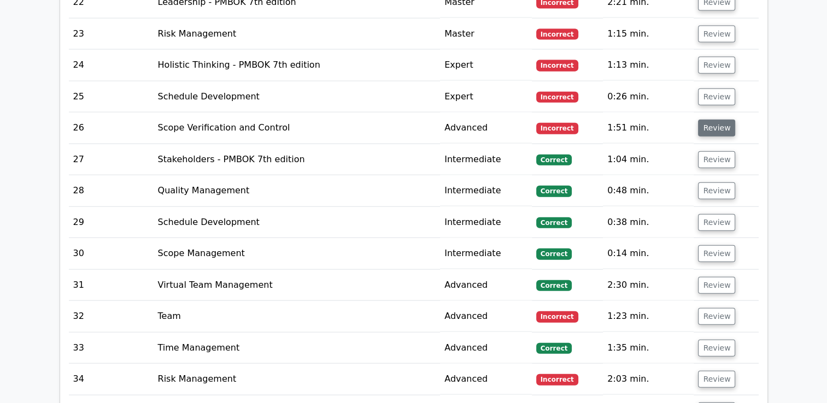
click at [713, 120] on button "Review" at bounding box center [716, 128] width 37 height 17
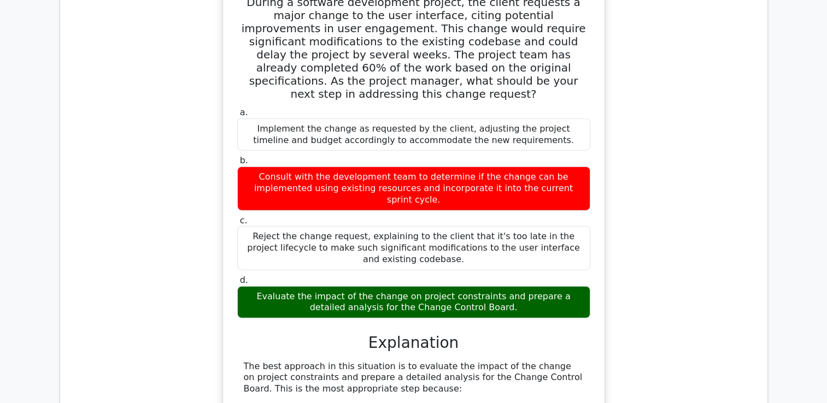
scroll to position [2404, 0]
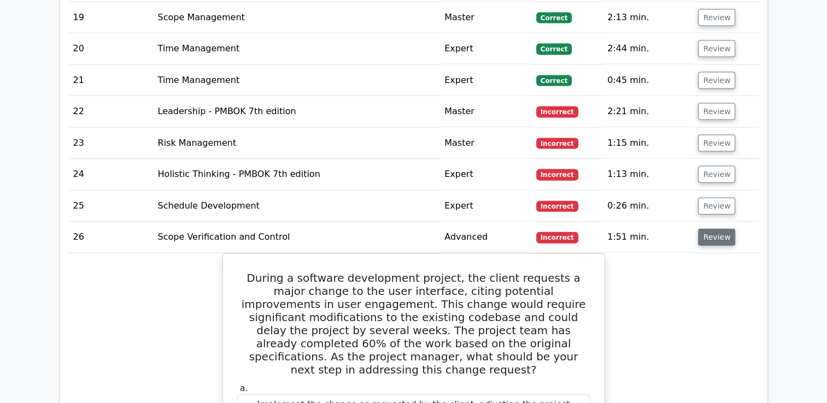
click at [718, 229] on button "Review" at bounding box center [716, 237] width 37 height 17
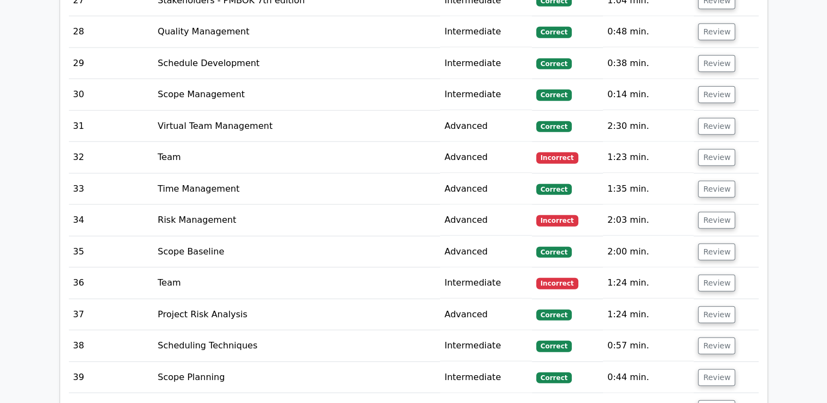
scroll to position [2677, 0]
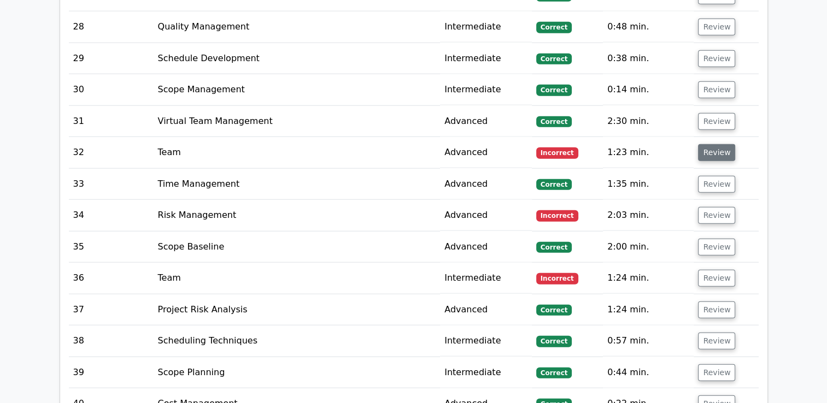
click at [720, 144] on button "Review" at bounding box center [716, 152] width 37 height 17
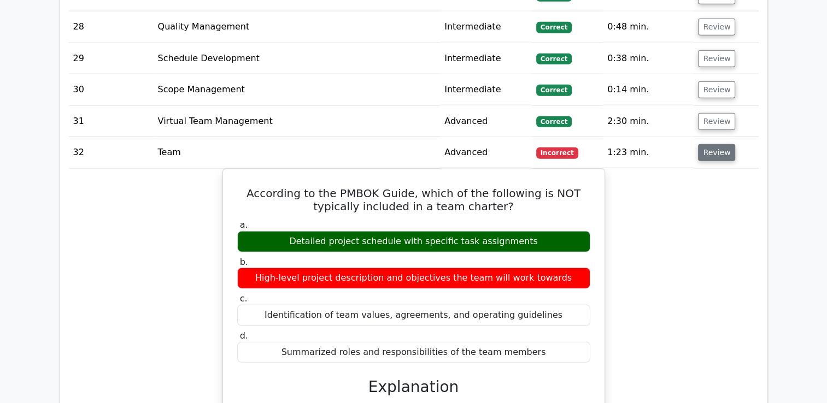
click at [704, 144] on button "Review" at bounding box center [716, 152] width 37 height 17
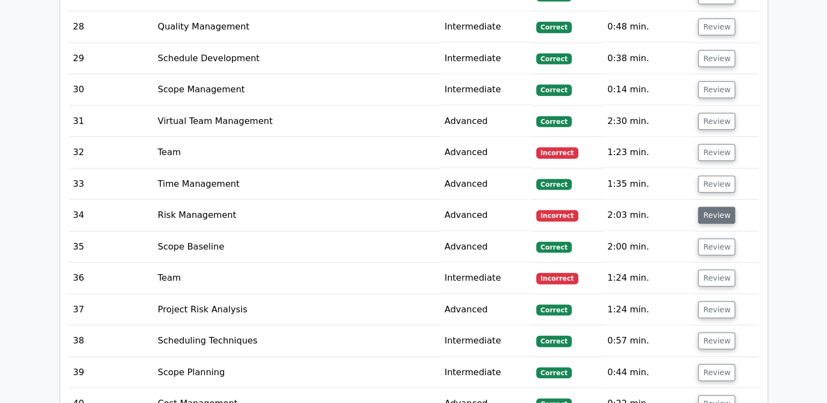
click at [715, 207] on button "Review" at bounding box center [716, 215] width 37 height 17
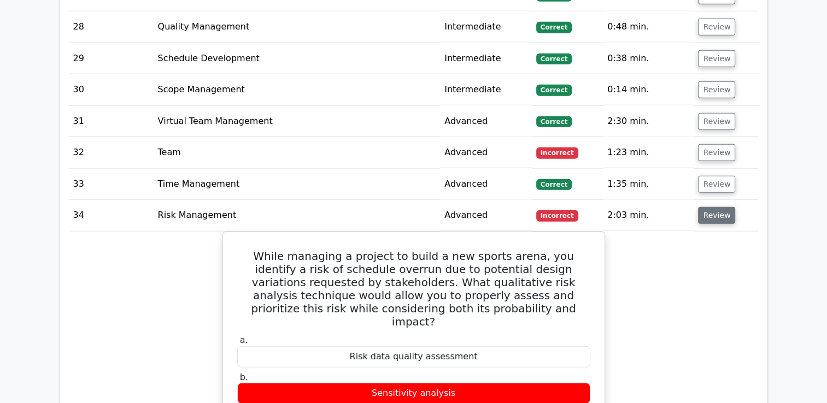
click at [717, 207] on button "Review" at bounding box center [716, 215] width 37 height 17
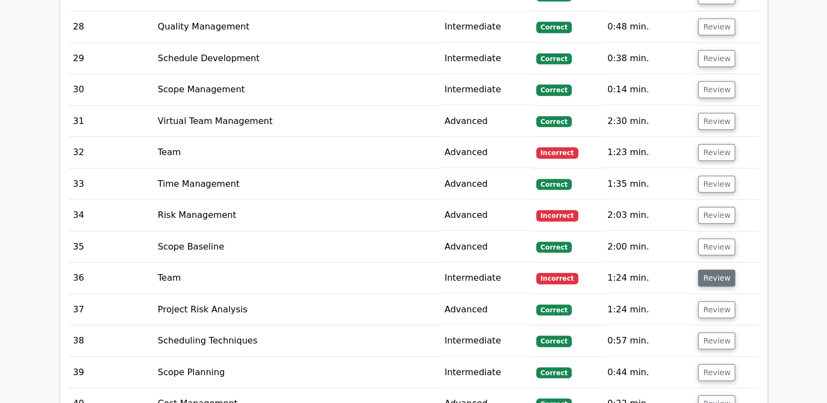
click at [719, 270] on button "Review" at bounding box center [716, 278] width 37 height 17
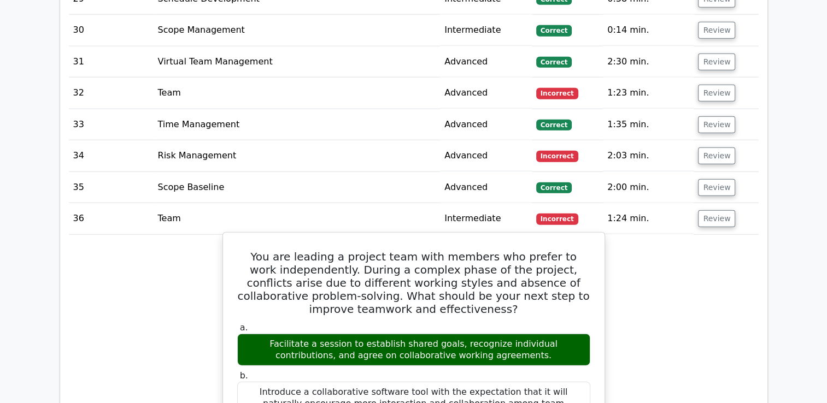
scroll to position [2731, 0]
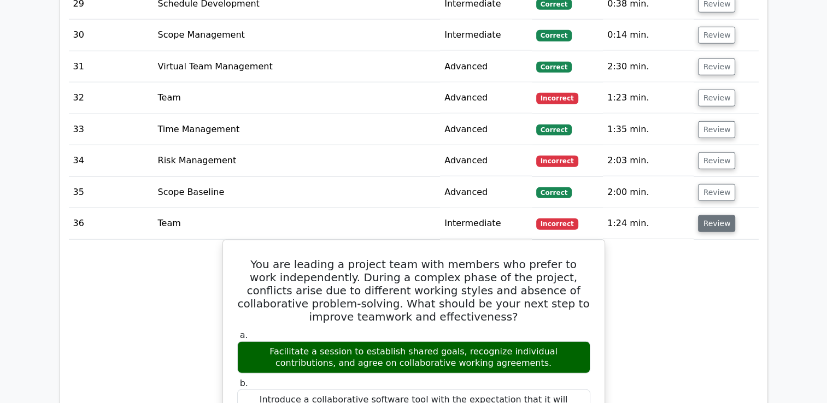
click at [723, 215] on button "Review" at bounding box center [716, 223] width 37 height 17
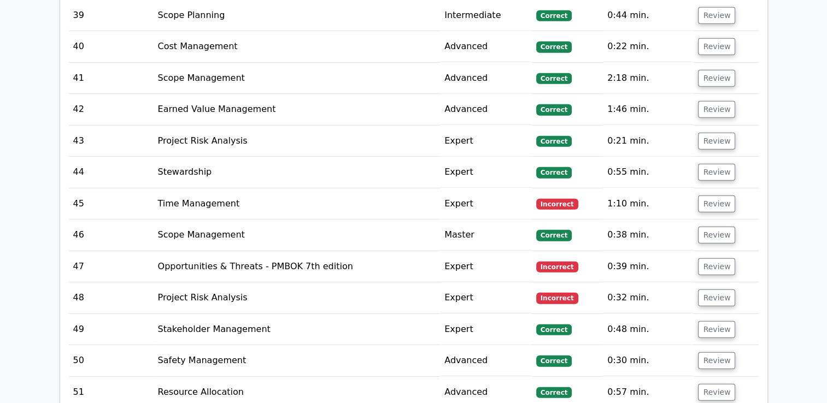
scroll to position [3059, 0]
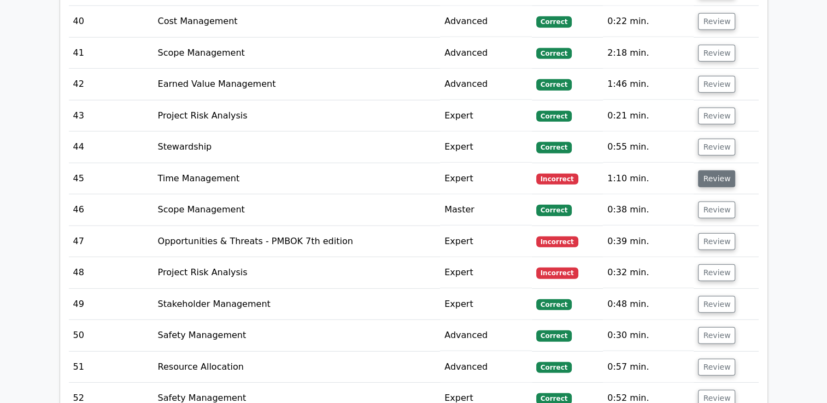
click at [709, 170] on button "Review" at bounding box center [716, 178] width 37 height 17
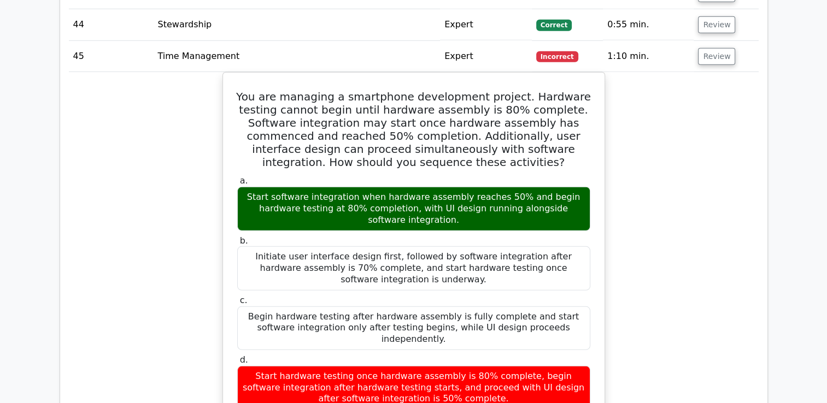
scroll to position [3168, 0]
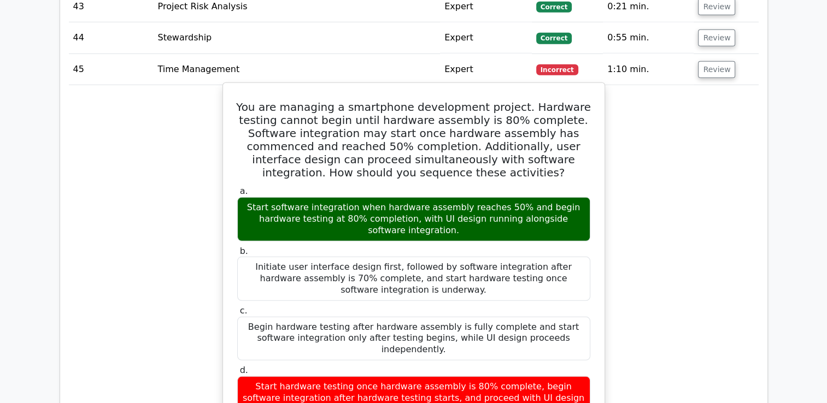
click at [432, 197] on div "Start software integration when hardware assembly reaches 50% and begin hardwar…" at bounding box center [413, 219] width 353 height 44
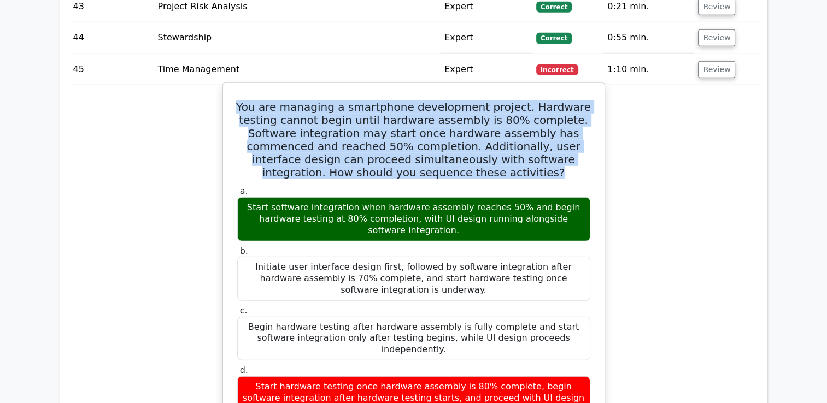
drag, startPoint x: 252, startPoint y: 75, endPoint x: 541, endPoint y: 145, distance: 296.7
click at [541, 145] on h5 "You are managing a smartphone development project. Hardware testing cannot begi…" at bounding box center [413, 140] width 355 height 79
copy h5 "You are managing a smartphone development project. Hardware testing cannot begi…"
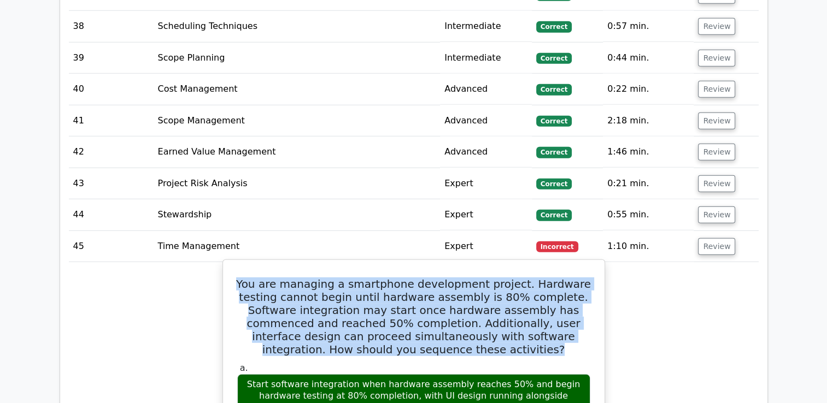
scroll to position [3005, 0]
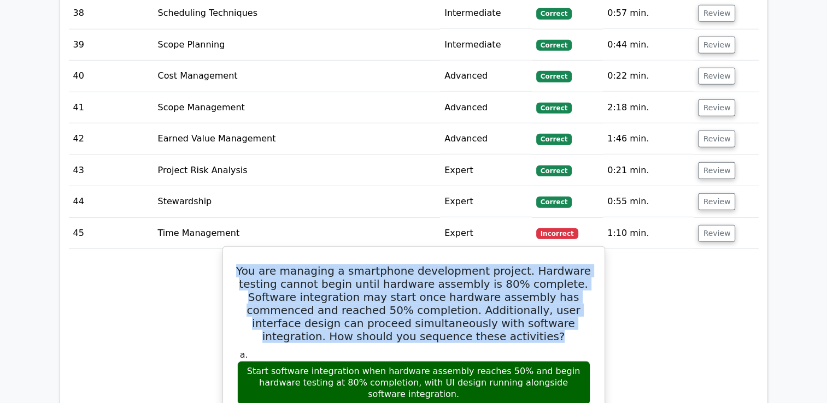
click at [467, 298] on h5 "You are managing a smartphone development project. Hardware testing cannot begi…" at bounding box center [413, 303] width 355 height 79
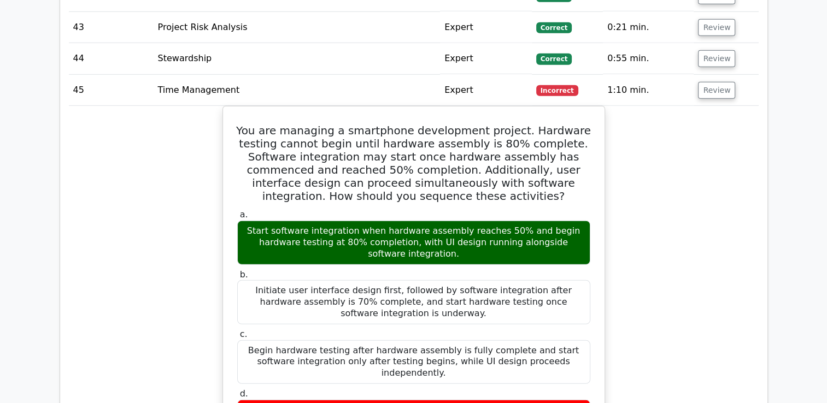
scroll to position [3114, 0]
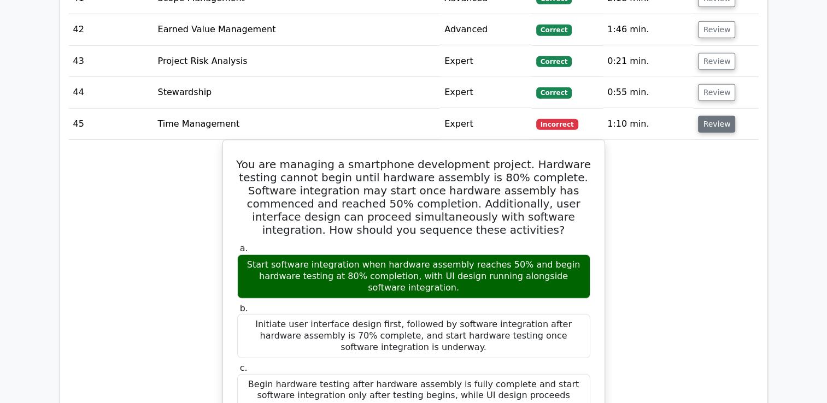
click at [711, 116] on button "Review" at bounding box center [716, 124] width 37 height 17
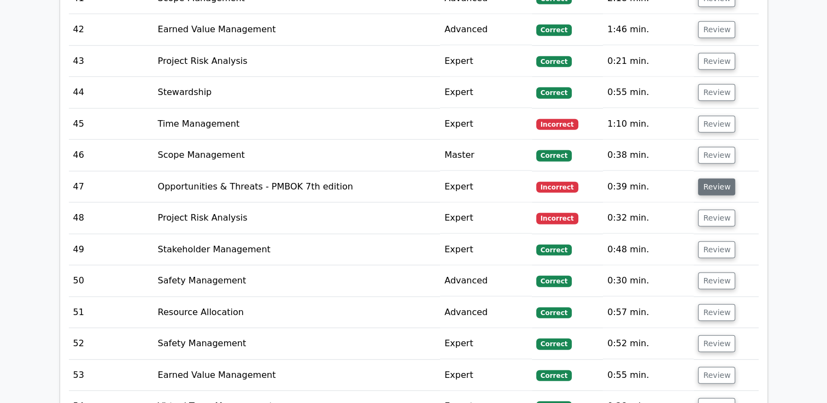
click at [712, 179] on button "Review" at bounding box center [716, 187] width 37 height 17
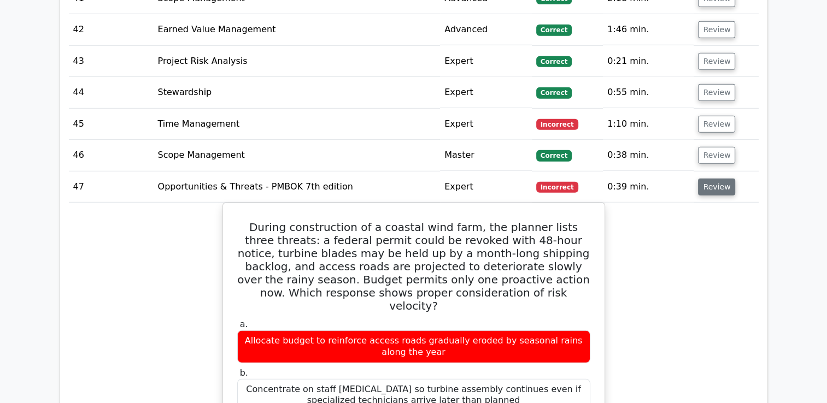
click at [702, 179] on button "Review" at bounding box center [716, 187] width 37 height 17
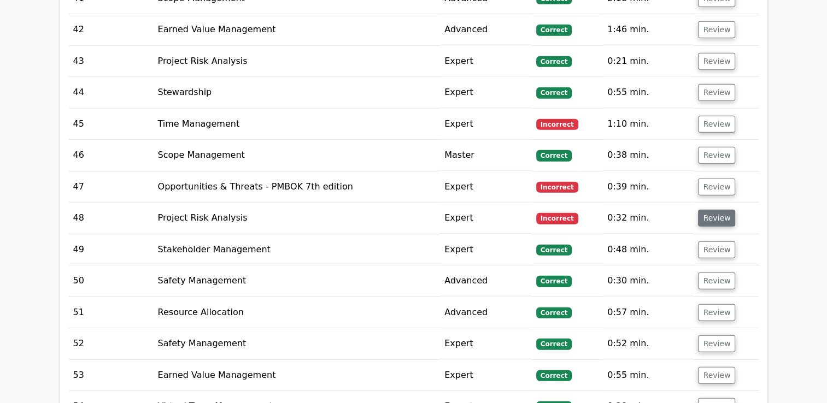
click at [720, 210] on button "Review" at bounding box center [716, 218] width 37 height 17
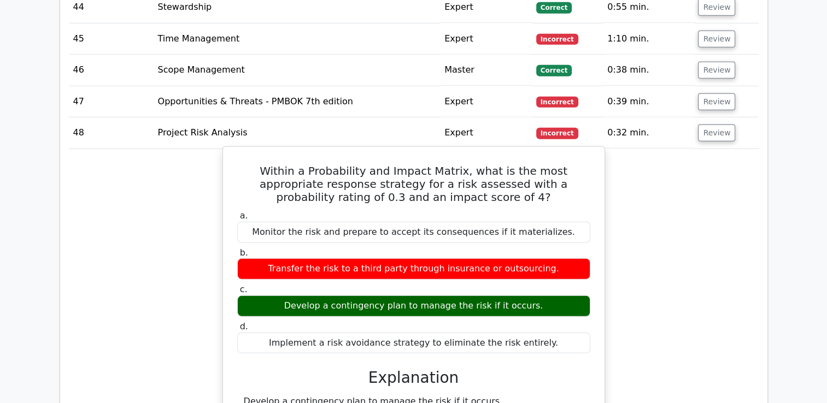
scroll to position [3168, 0]
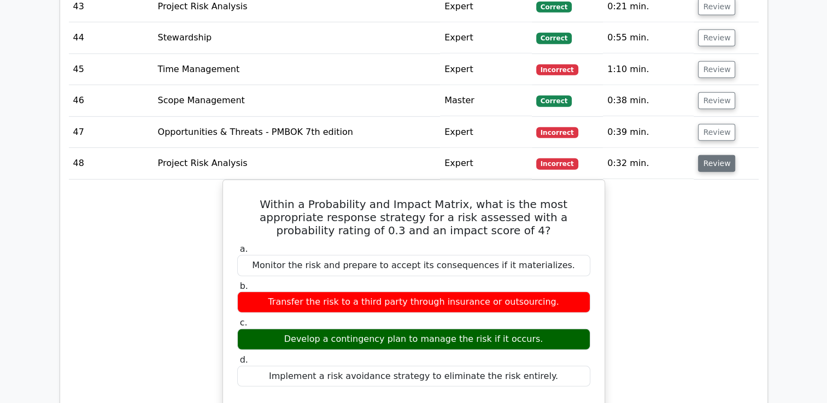
click at [713, 155] on button "Review" at bounding box center [716, 163] width 37 height 17
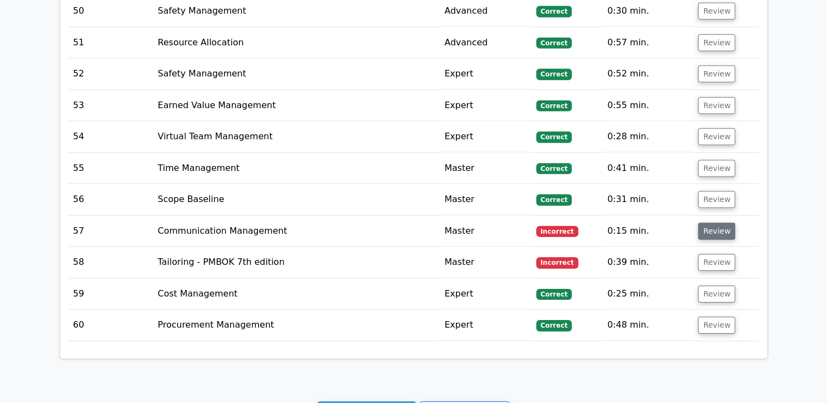
scroll to position [3387, 0]
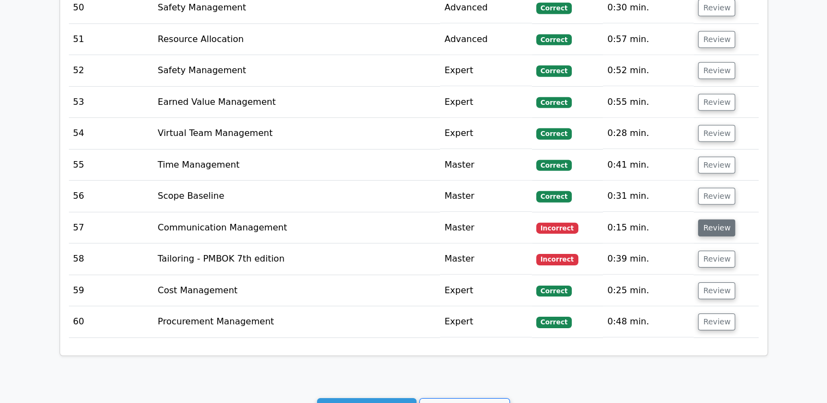
click at [710, 220] on button "Review" at bounding box center [716, 228] width 37 height 17
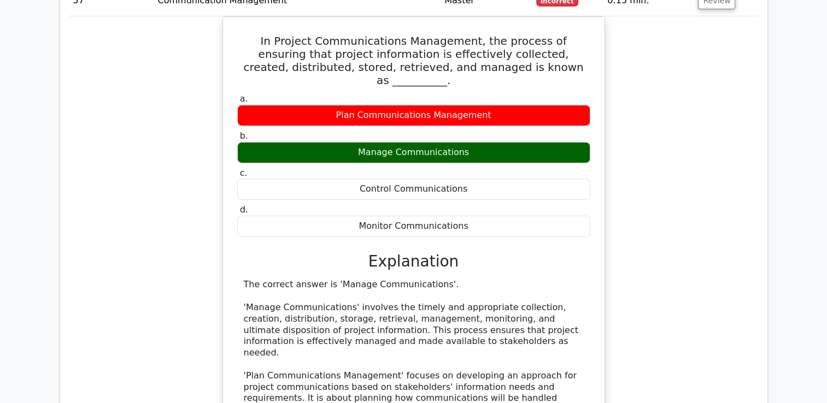
scroll to position [3496, 0]
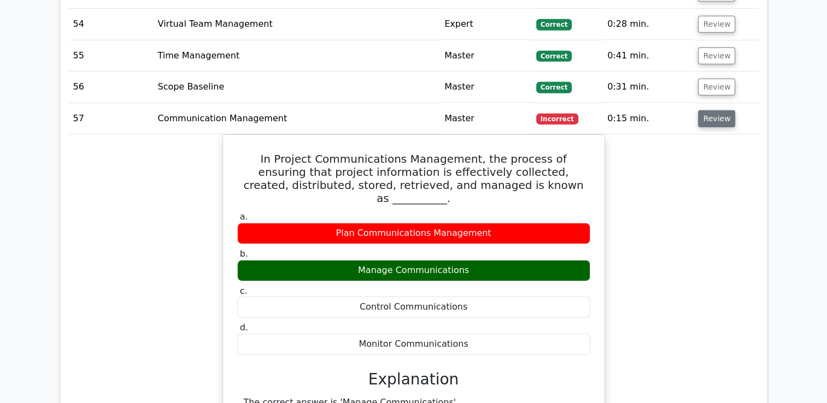
click at [702, 110] on button "Review" at bounding box center [716, 118] width 37 height 17
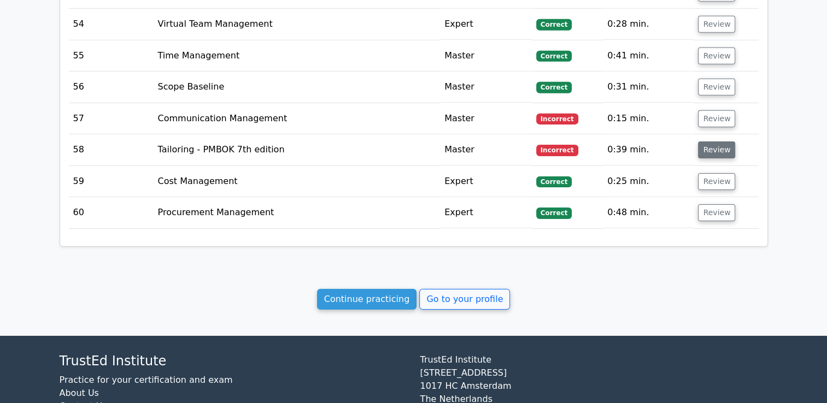
click at [712, 141] on button "Review" at bounding box center [716, 149] width 37 height 17
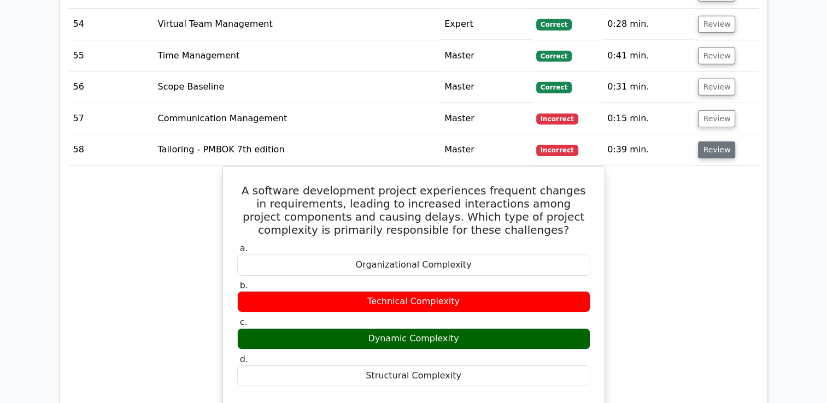
click at [720, 141] on button "Review" at bounding box center [716, 149] width 37 height 17
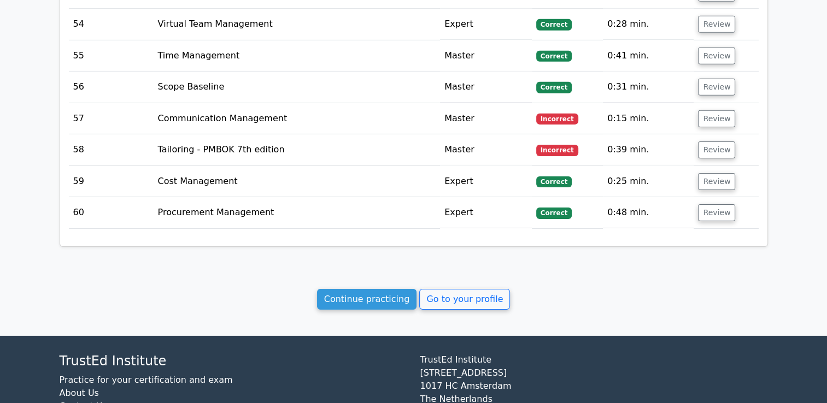
click at [719, 166] on td "Review" at bounding box center [725, 181] width 64 height 31
click at [709, 173] on button "Review" at bounding box center [716, 181] width 37 height 17
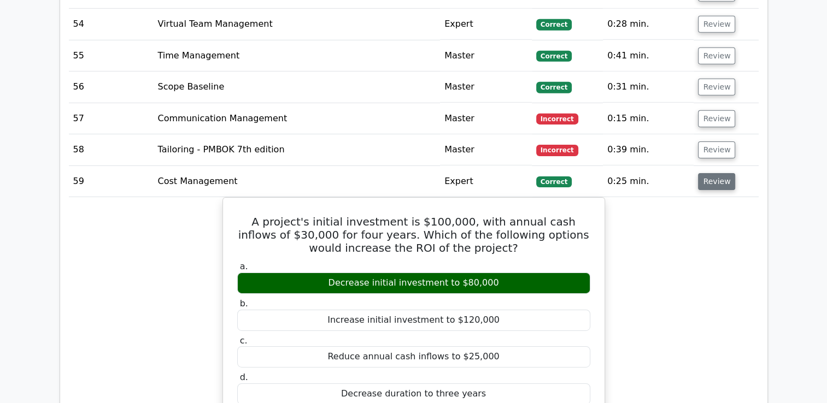
click at [712, 173] on button "Review" at bounding box center [716, 181] width 37 height 17
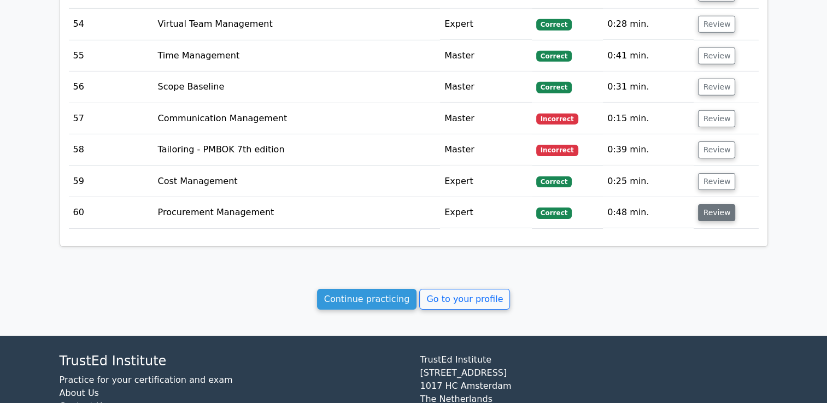
click at [713, 204] on button "Review" at bounding box center [716, 212] width 37 height 17
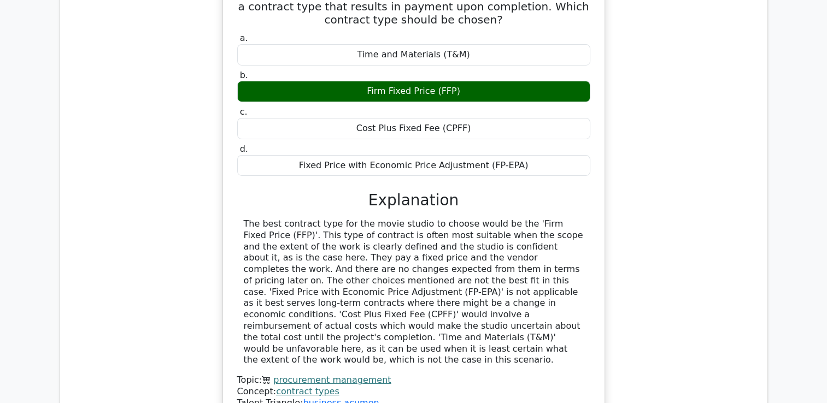
scroll to position [3605, 0]
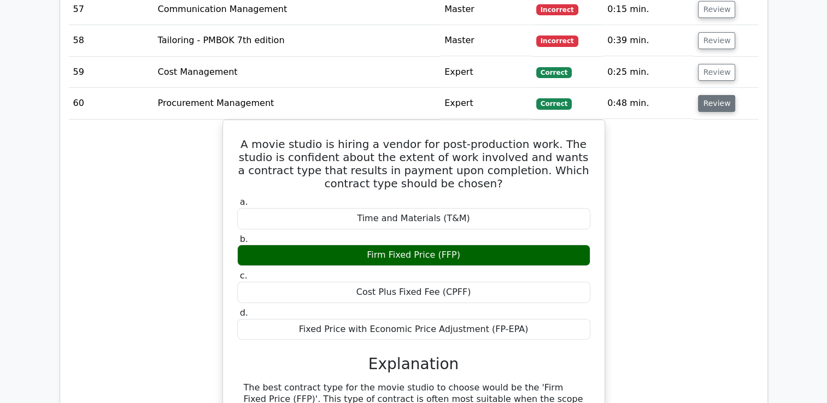
click at [700, 95] on button "Review" at bounding box center [716, 103] width 37 height 17
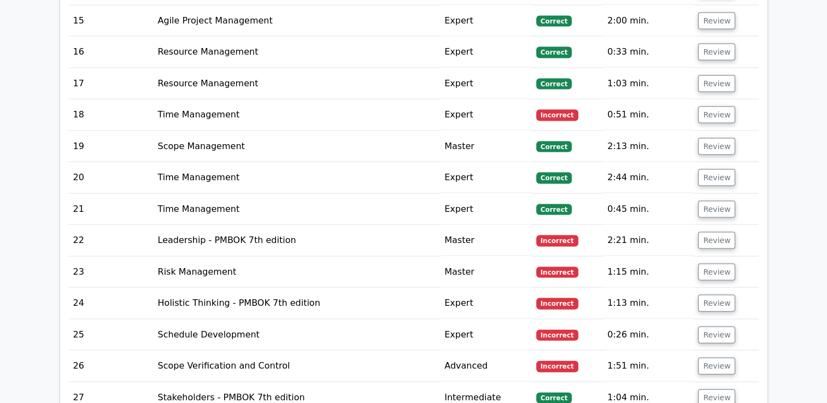
scroll to position [1783, 0]
